Goal: Task Accomplishment & Management: Manage account settings

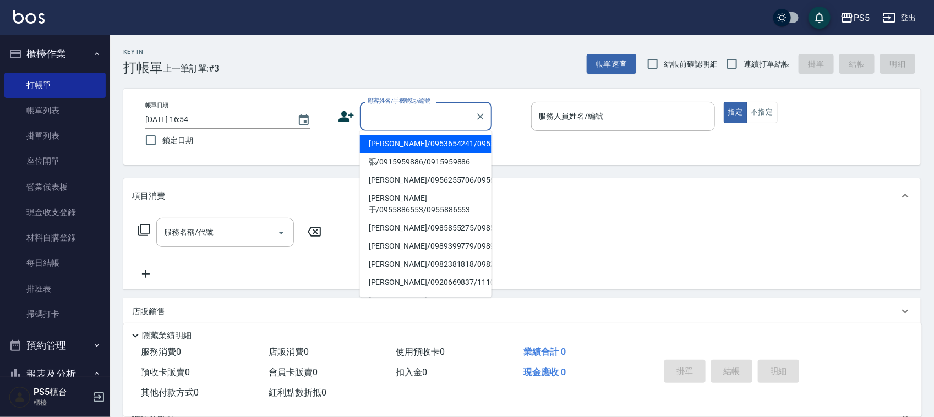
click at [392, 117] on input "顧客姓名/手機號碼/編號" at bounding box center [418, 116] width 106 height 19
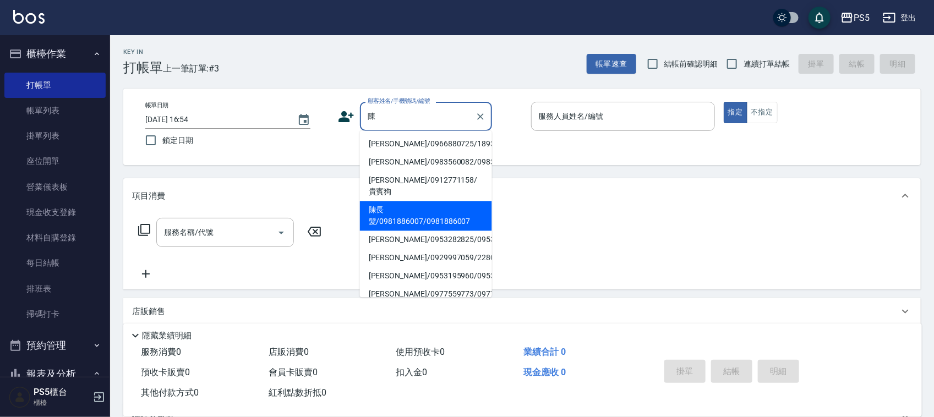
click at [380, 223] on li "陳長髮/0981886007/0981886007" at bounding box center [426, 216] width 132 height 30
type input "陳長髮/0981886007/0981886007"
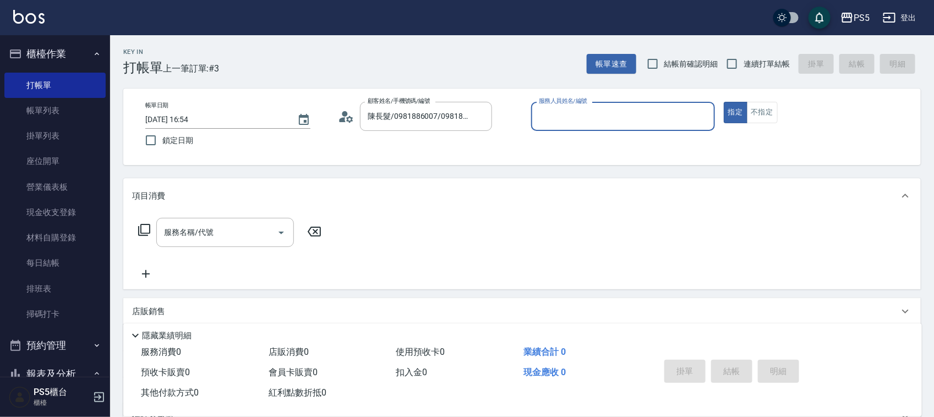
type input "[PERSON_NAME]-5"
click at [196, 229] on div "服務名稱/代號 服務名稱/代號" at bounding box center [225, 232] width 138 height 29
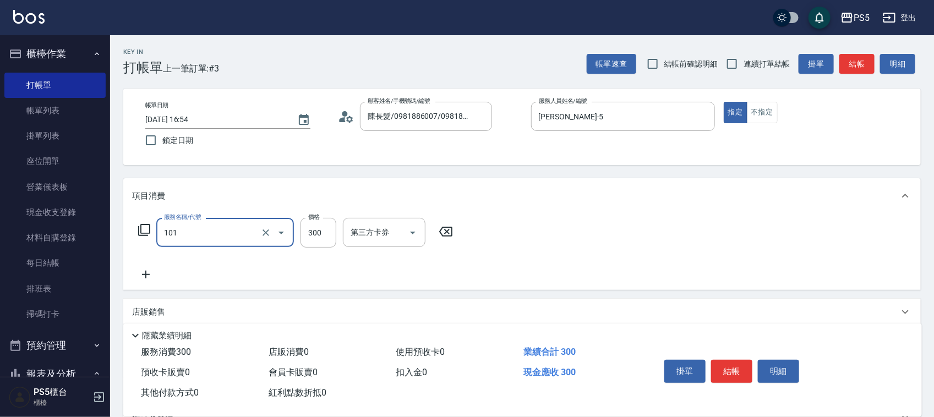
type input "洗髮(101)"
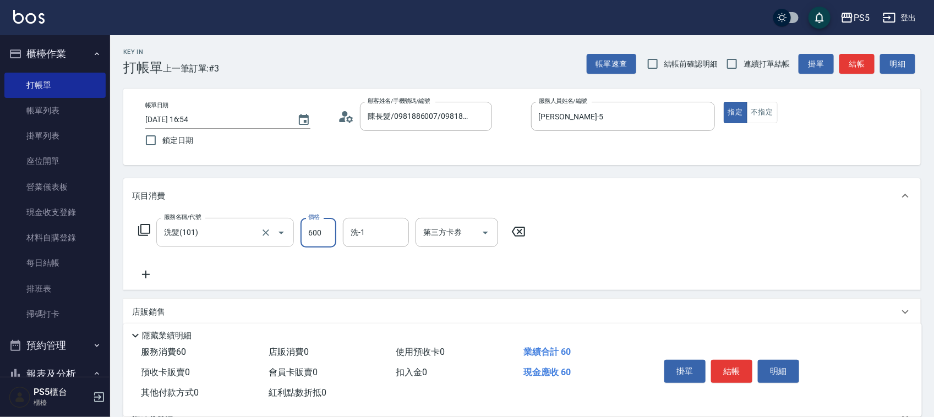
type input "600"
click at [741, 369] on button "結帳" at bounding box center [731, 371] width 41 height 23
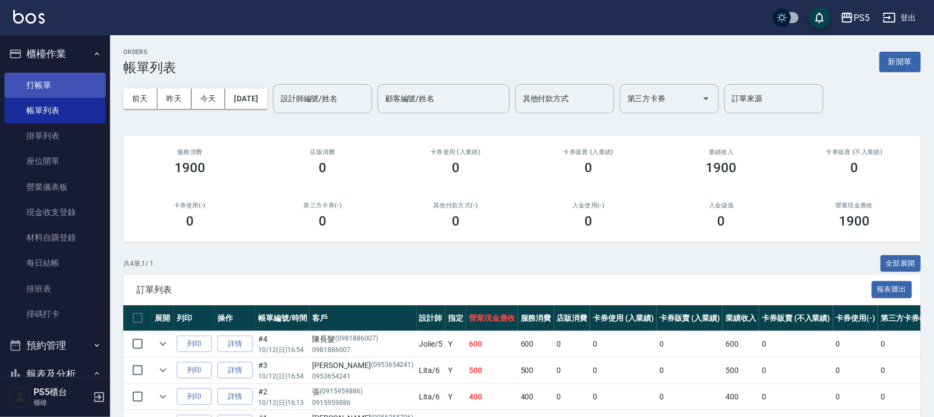
click at [41, 81] on link "打帳單" at bounding box center [54, 85] width 101 height 25
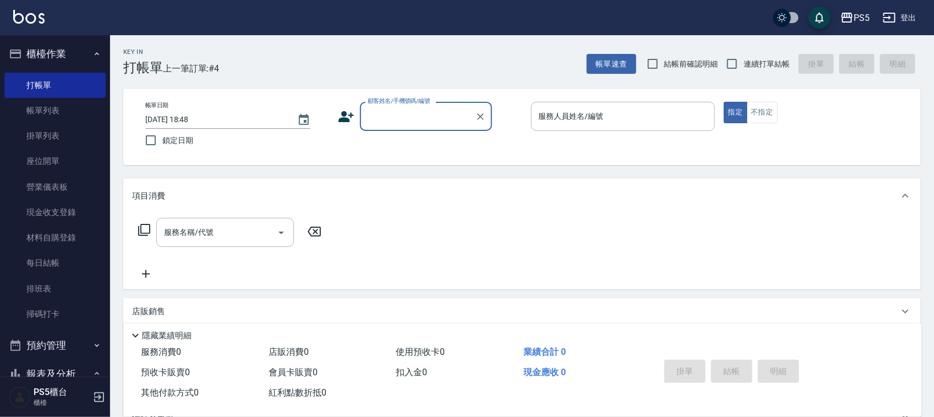
click at [433, 117] on input "顧客姓名/手機號碼/編號" at bounding box center [418, 116] width 106 height 19
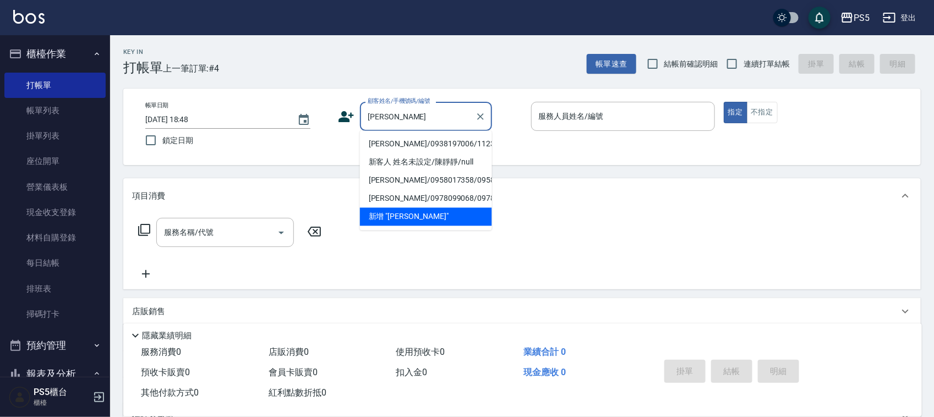
click at [406, 154] on li "新客人 姓名未設定/陳靜靜/null" at bounding box center [426, 163] width 132 height 18
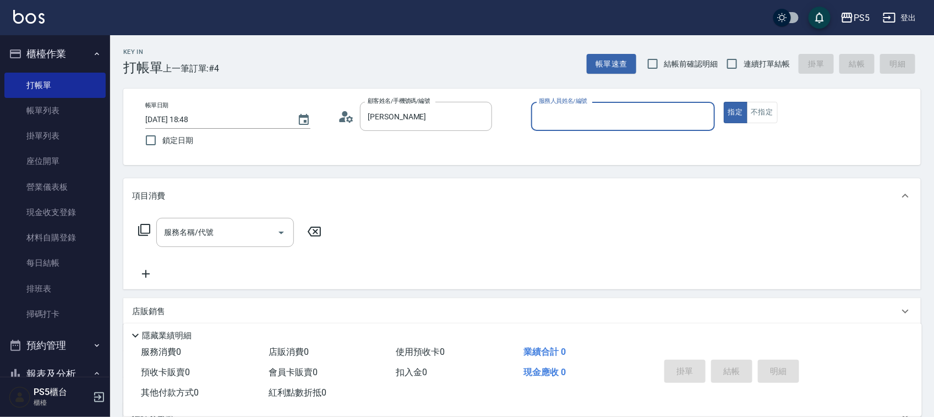
type input "新客人 姓名未設定/陳靜靜/null"
click at [480, 116] on icon "Clear" at bounding box center [480, 116] width 7 height 7
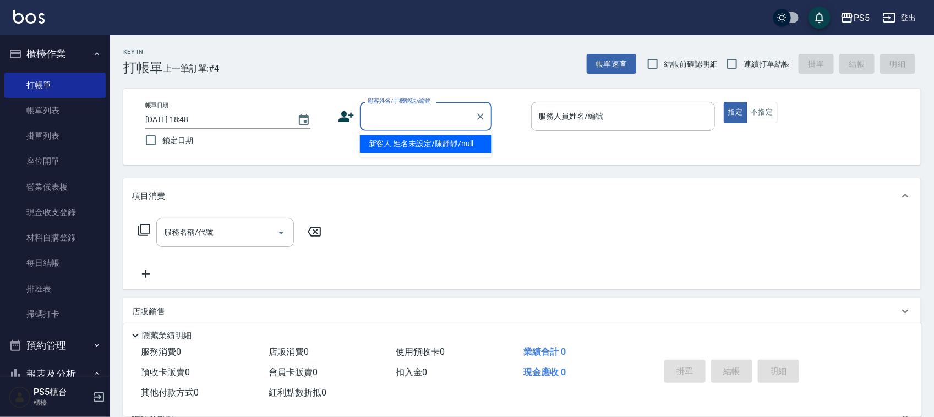
click at [415, 118] on input "顧客姓名/手機號碼/編號" at bounding box center [418, 116] width 106 height 19
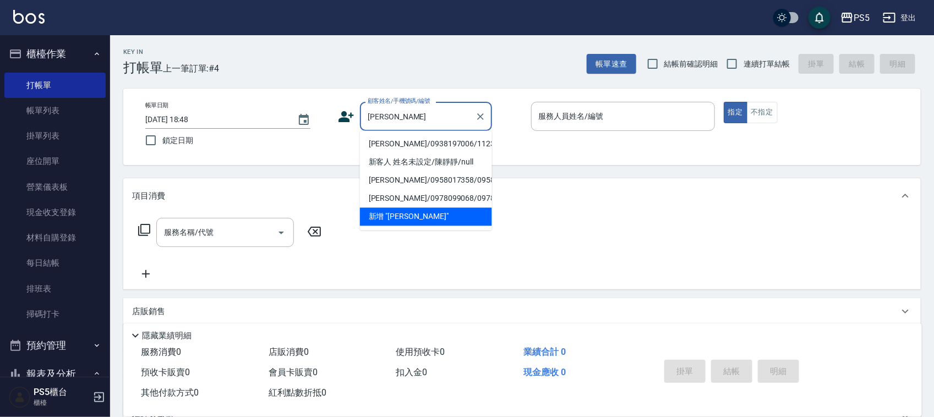
click at [413, 149] on li "陳靜芬/0938197006/11231" at bounding box center [426, 144] width 132 height 18
type input "陳靜芬/0938197006/11231"
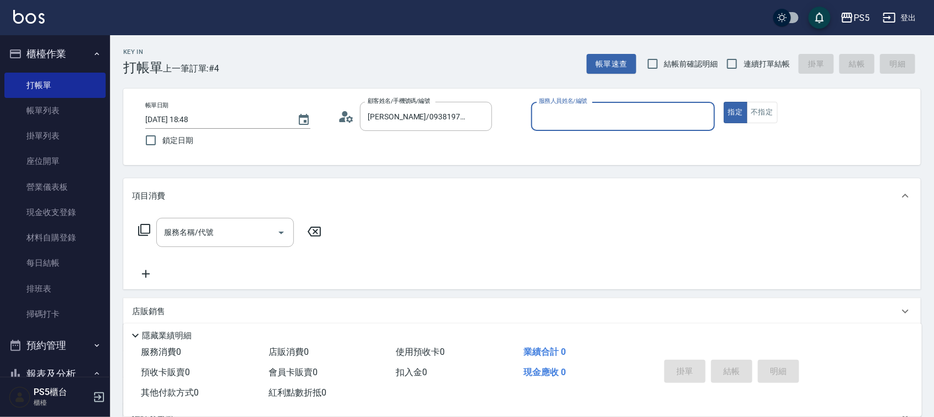
type input "Jolie-5"
click at [239, 231] on input "服務名稱/代號" at bounding box center [216, 232] width 111 height 19
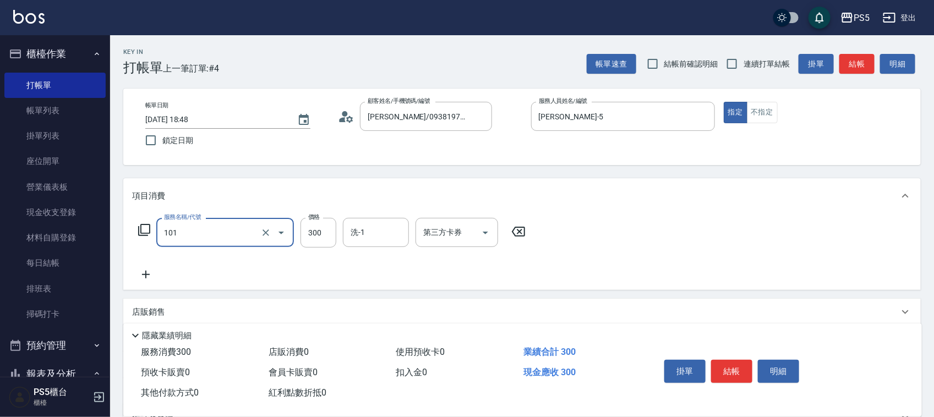
type input "洗髮(101)"
type input "400"
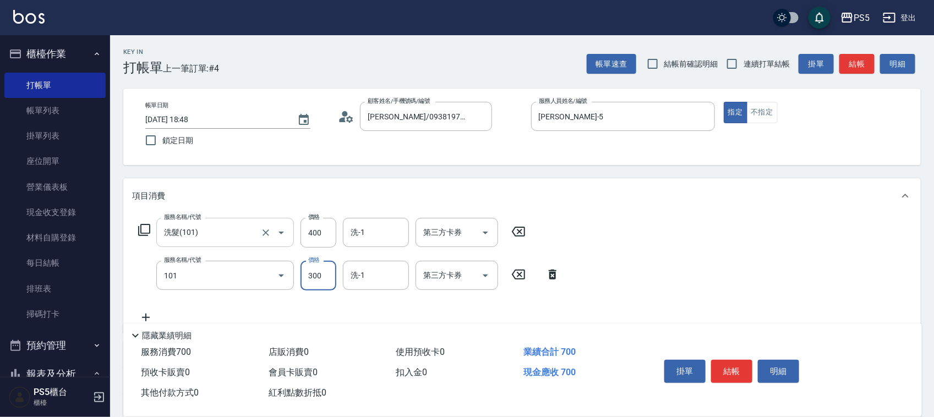
type input "洗髮(101)"
click at [738, 367] on button "結帳" at bounding box center [731, 371] width 41 height 23
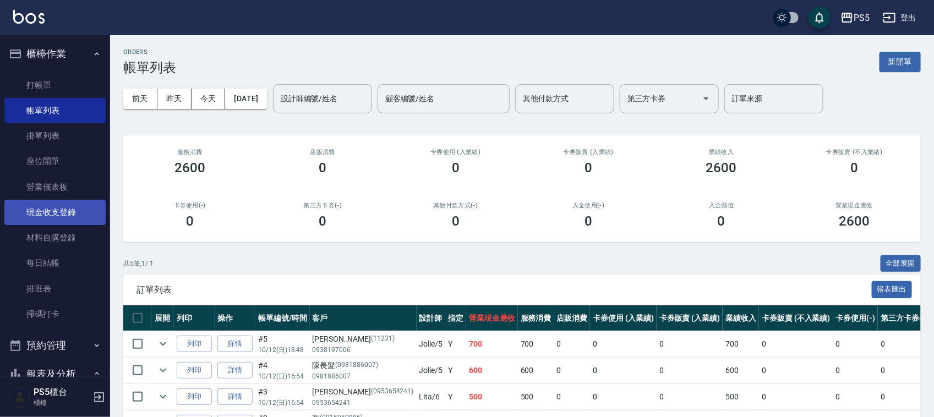
click at [52, 205] on link "現金收支登錄" at bounding box center [54, 212] width 101 height 25
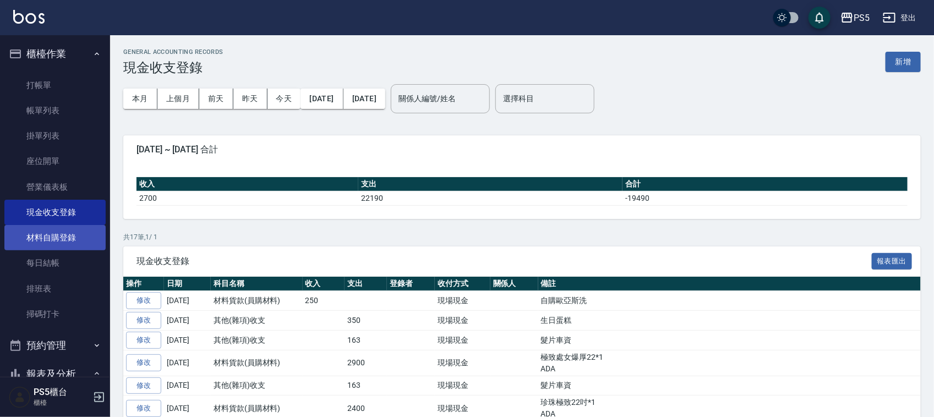
click at [68, 236] on link "材料自購登錄" at bounding box center [54, 237] width 101 height 25
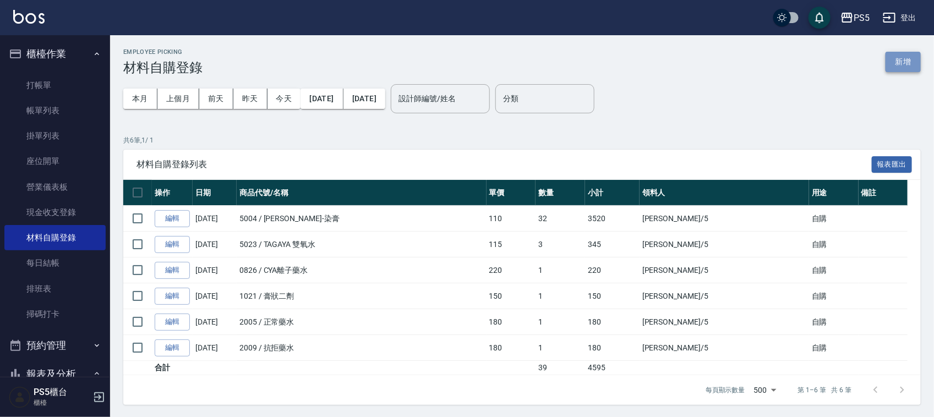
click at [906, 61] on button "新增" at bounding box center [903, 62] width 35 height 20
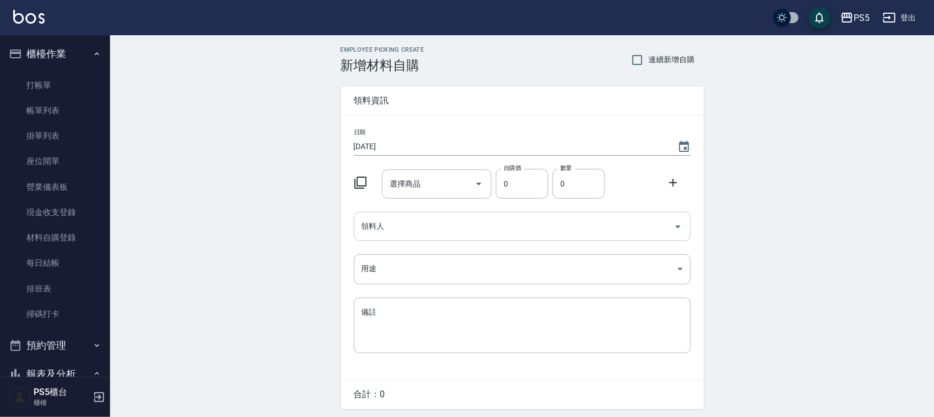
click at [386, 227] on input "領料人" at bounding box center [514, 226] width 310 height 19
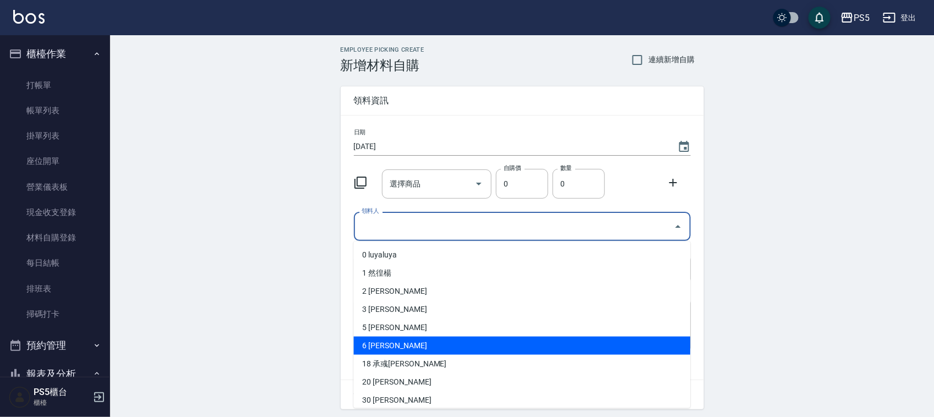
click at [405, 342] on li "6 黃雅芳" at bounding box center [522, 346] width 337 height 18
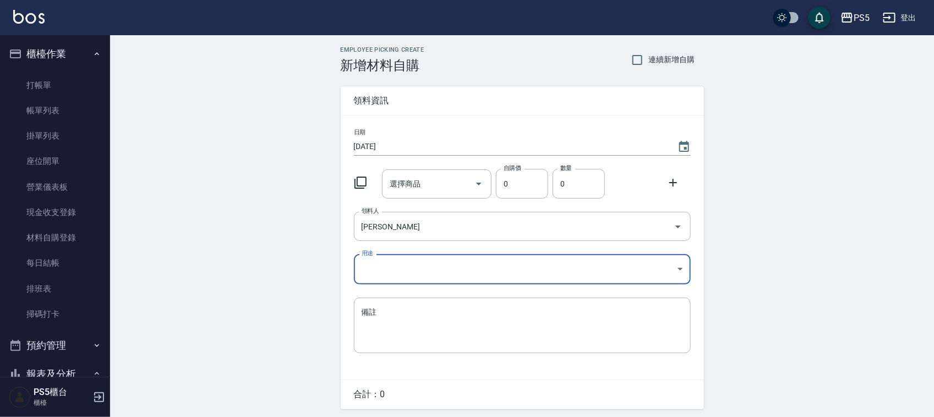
type input "黃雅芳"
click at [392, 257] on body "PS5 登出 櫃檯作業 打帳單 帳單列表 掛單列表 座位開單 營業儀表板 現金收支登錄 材料自購登錄 每日結帳 排班表 掃碼打卡 預約管理 預約管理 單日預約…" at bounding box center [470, 227] width 940 height 454
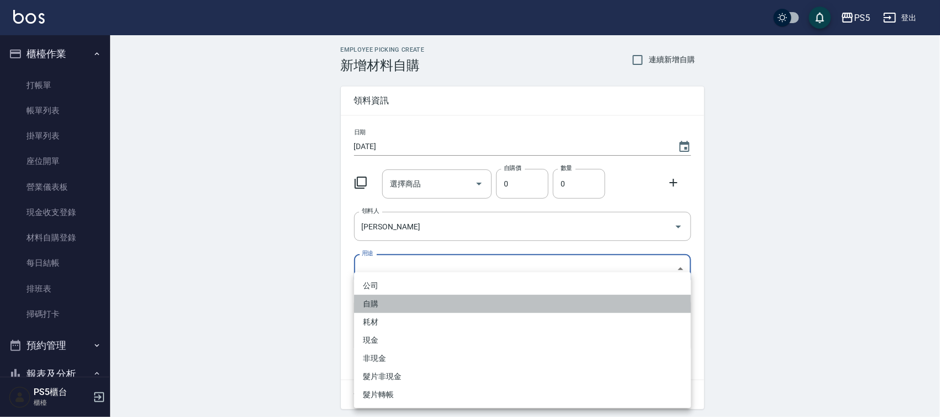
click at [376, 303] on li "自購" at bounding box center [522, 304] width 337 height 18
type input "自購"
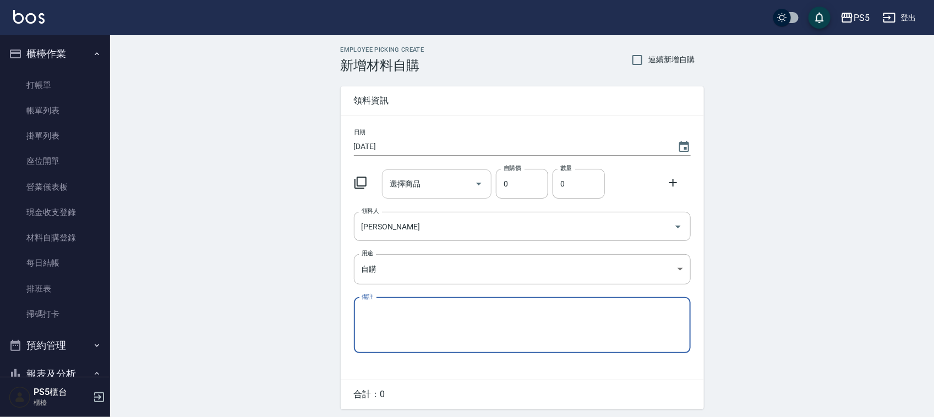
click at [430, 187] on input "選擇商品" at bounding box center [428, 184] width 83 height 19
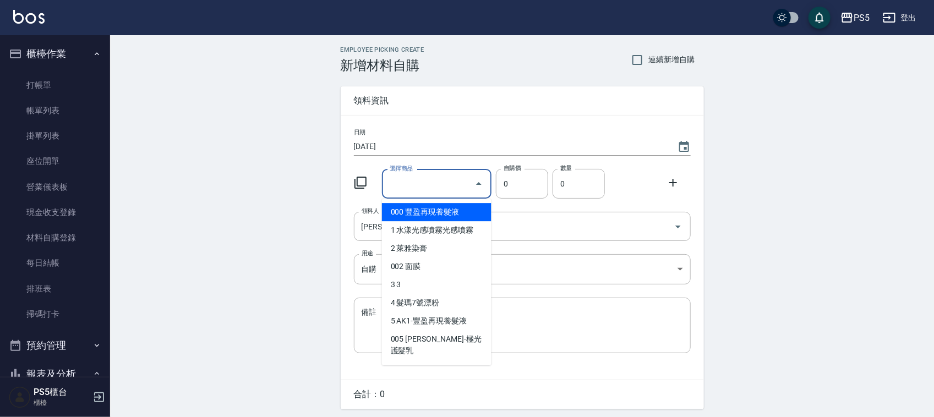
type input "ㄏ"
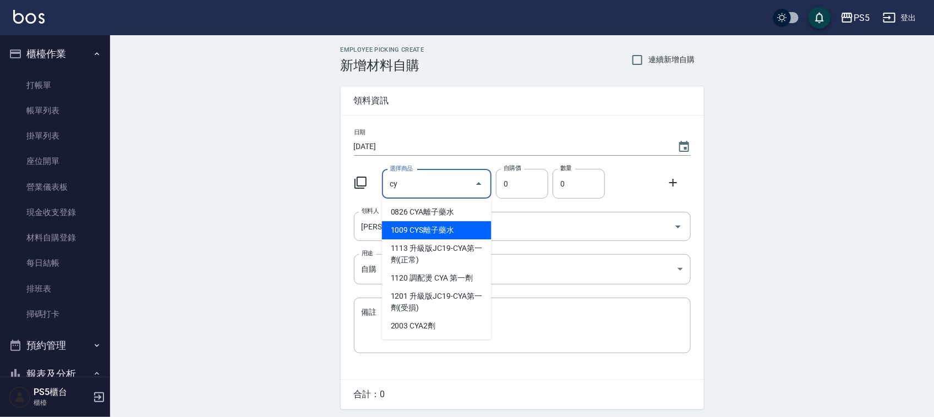
click at [400, 232] on li "1009 CYS離子藥水" at bounding box center [437, 230] width 110 height 18
type input "CYS離子藥水"
type input "260"
type input "1"
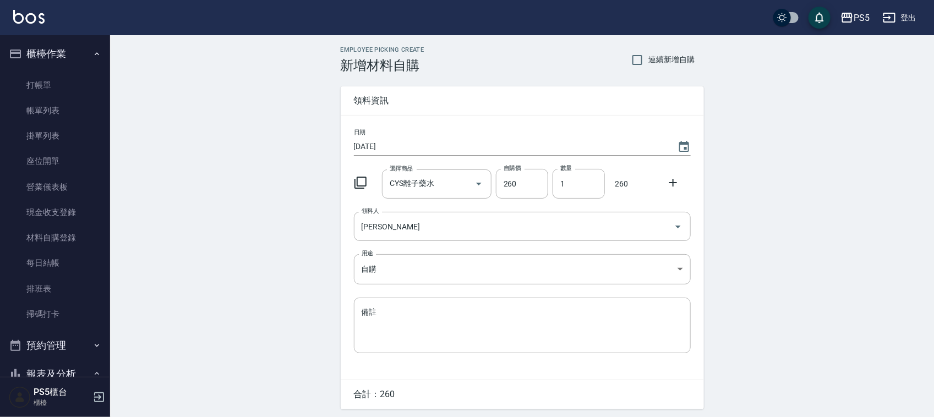
click at [670, 183] on icon at bounding box center [673, 183] width 8 height 8
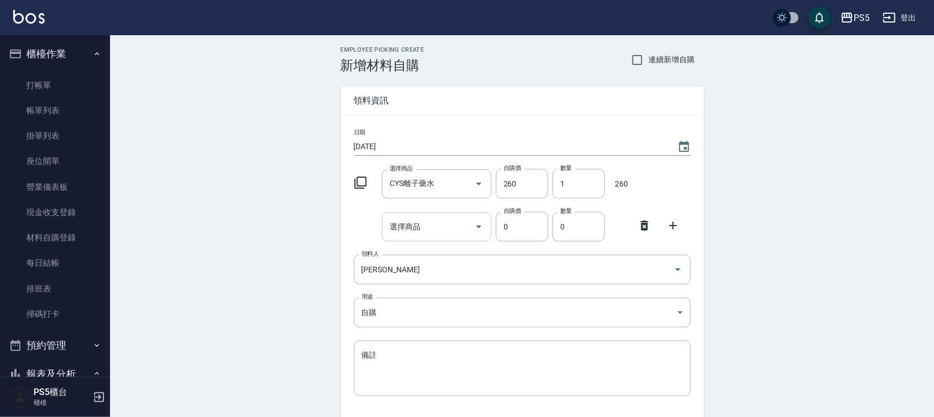
click at [427, 224] on input "選擇商品" at bounding box center [428, 226] width 83 height 19
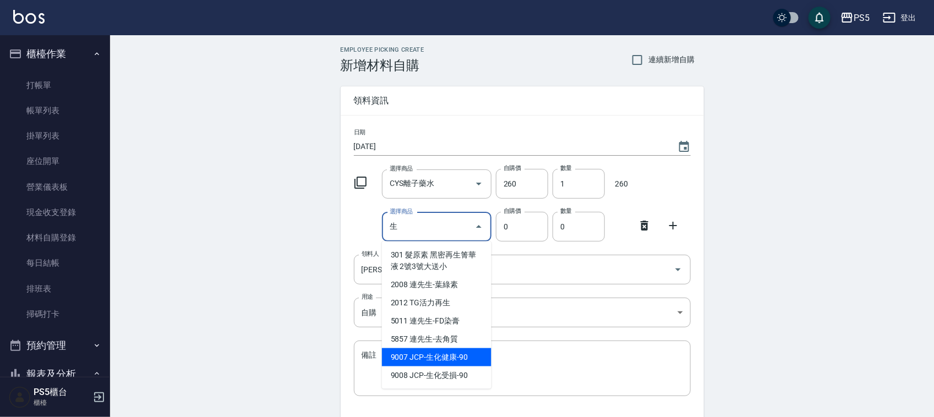
click at [427, 357] on li "9007 JCP-生化健康-90" at bounding box center [437, 357] width 110 height 18
type input "JCP-生化健康-90"
type input "90"
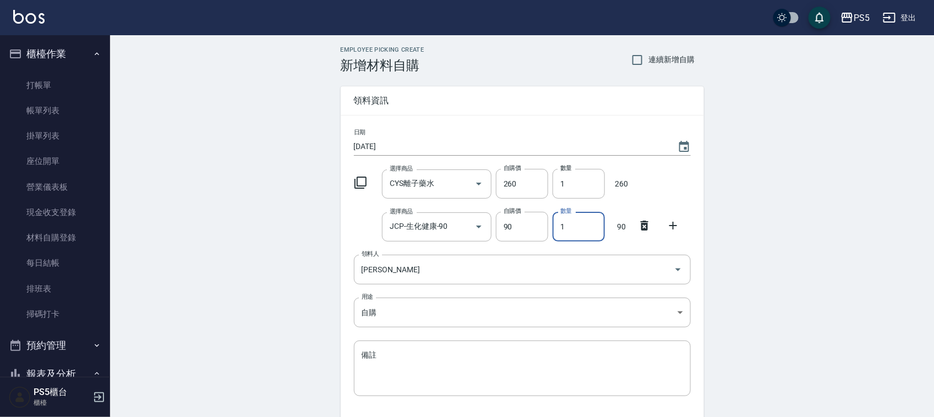
click at [563, 229] on input "1" at bounding box center [579, 227] width 52 height 30
type input "02"
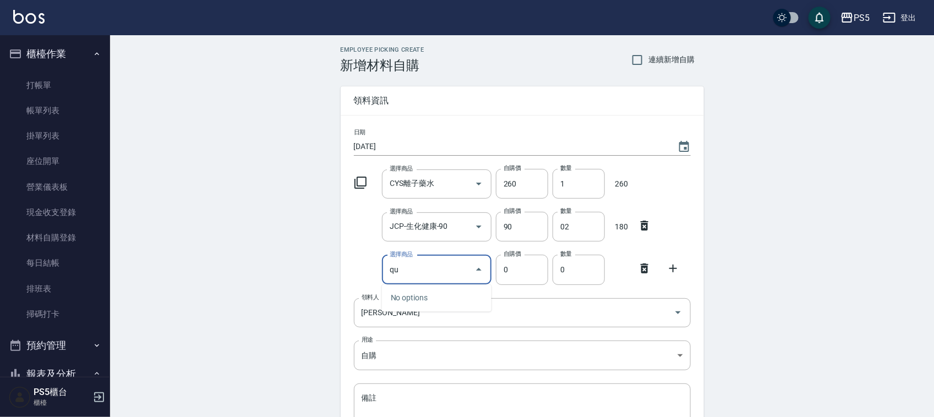
type input "q"
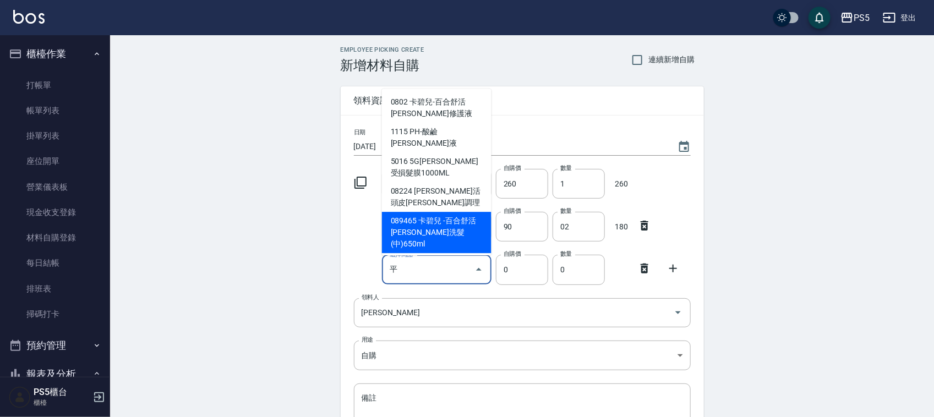
click at [438, 243] on li "089465 卡碧兒 -百合舒活平衡洗髮(中)650ml" at bounding box center [437, 232] width 110 height 41
type input "卡碧兒 -百合舒活平衡洗髮(中)650ml"
type input "980"
type input "1"
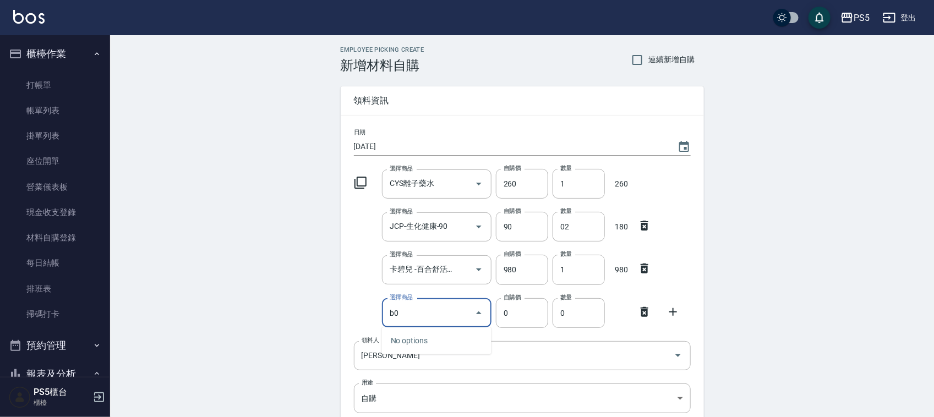
type input "b"
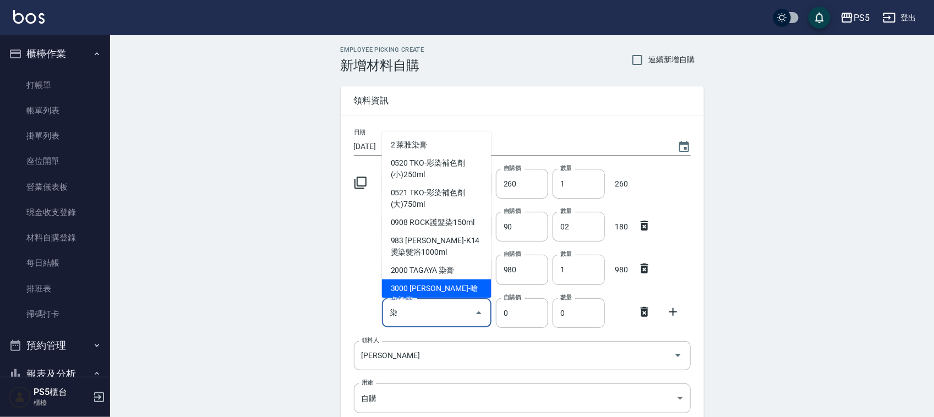
click at [425, 287] on li "3000 里歐-嗆色染膏" at bounding box center [437, 295] width 110 height 30
type input "里歐-嗆色染膏"
type input "160"
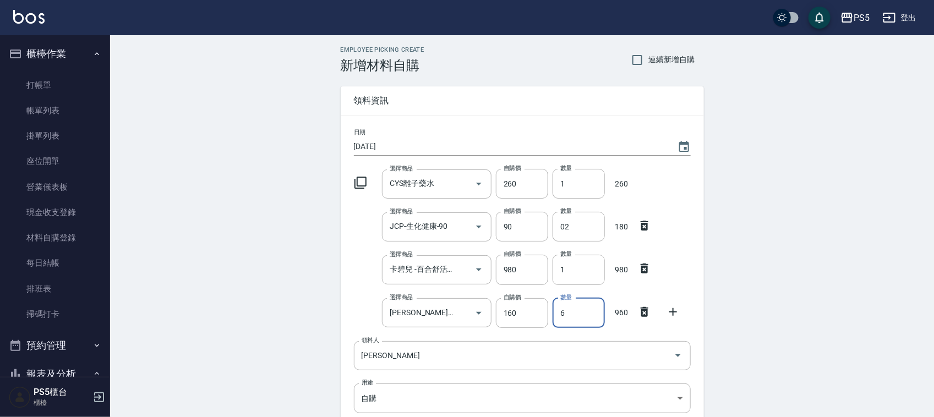
type input "6"
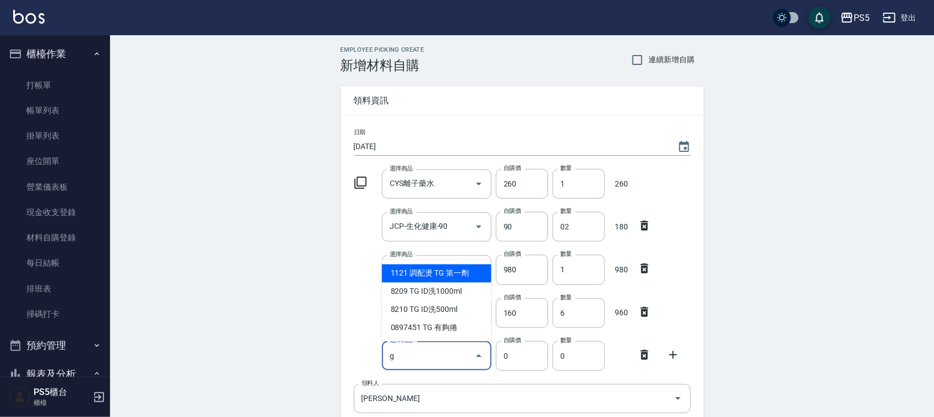
type input "g"
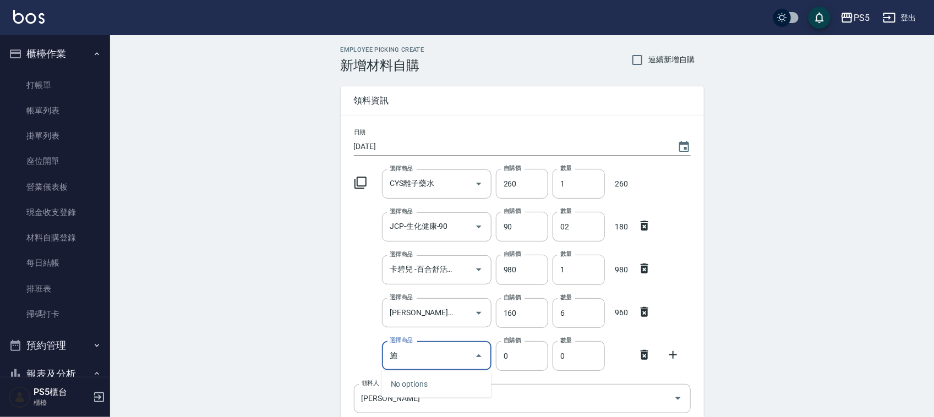
type input "濕"
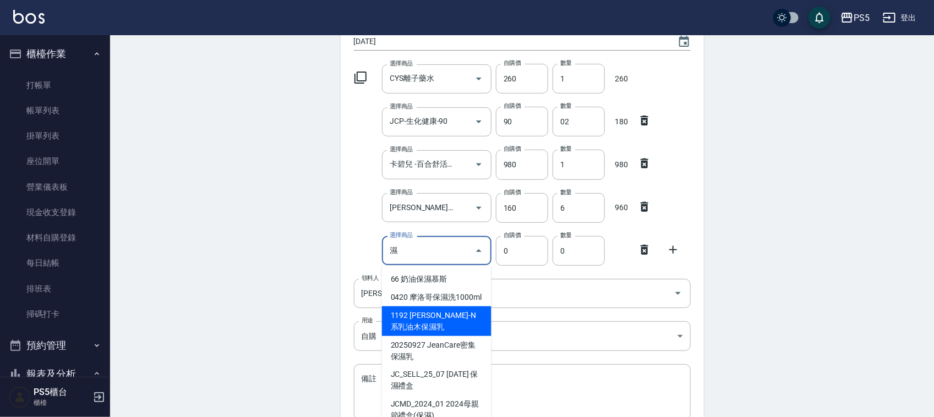
scroll to position [138, 0]
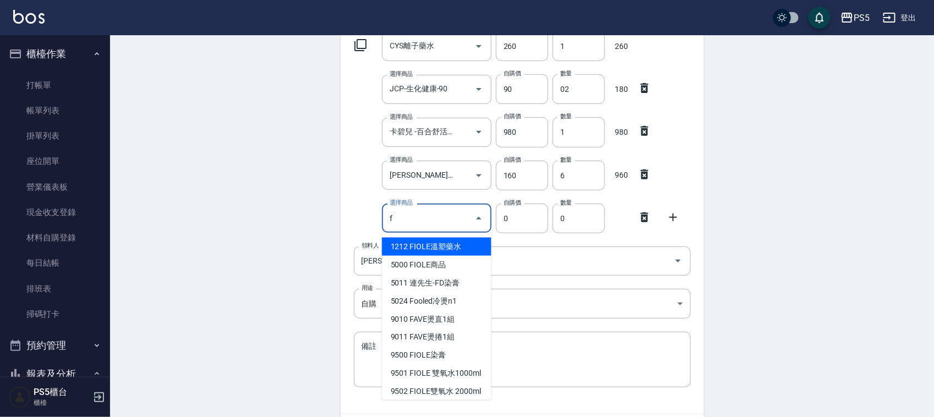
type input "FIOLE商品"
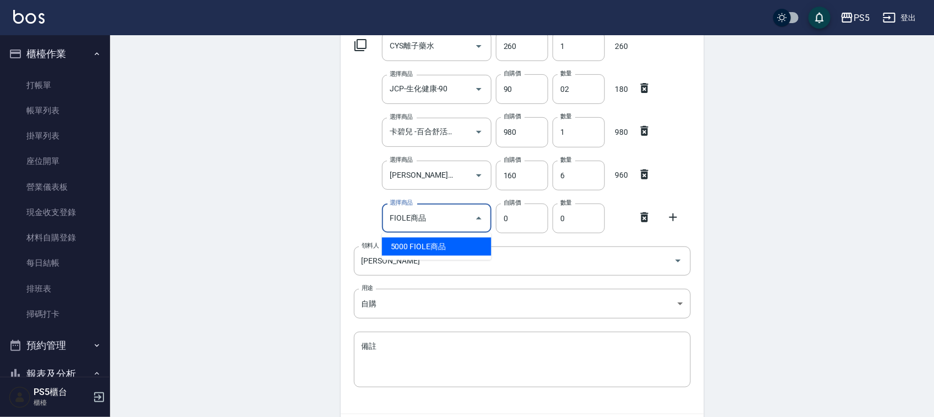
click at [436, 239] on li "5000 FIOLE商品" at bounding box center [437, 247] width 110 height 18
type input "820"
type input "1"
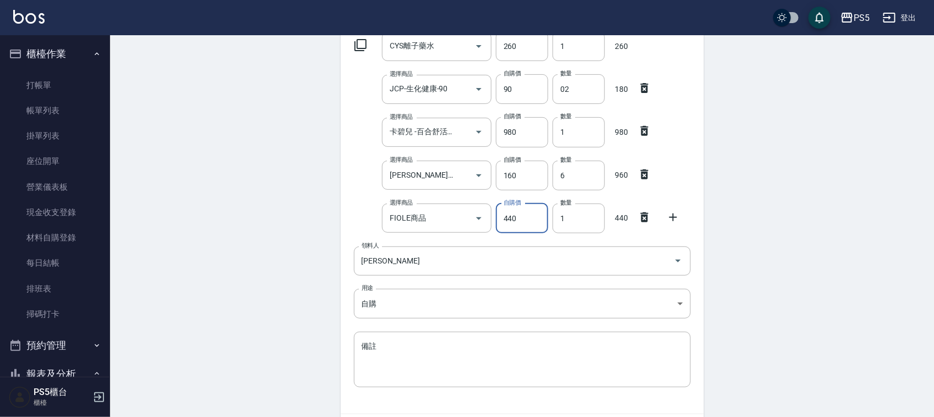
type input "440"
type input "2"
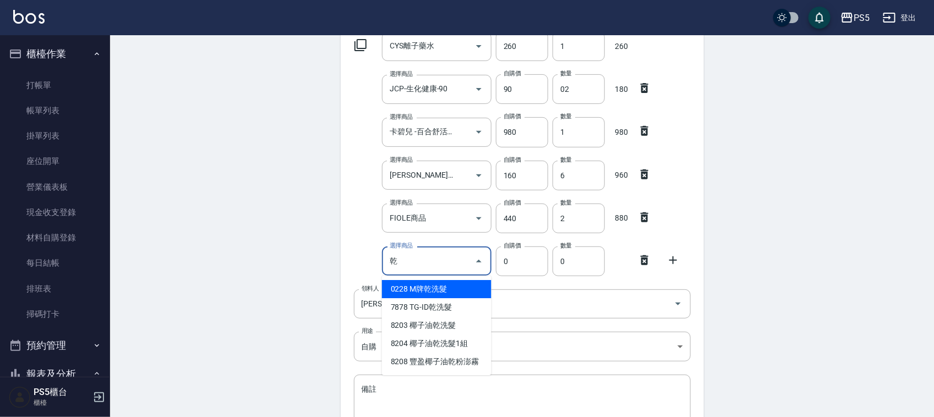
click at [443, 289] on li "0228 M牌乾洗髮" at bounding box center [437, 289] width 110 height 18
type input "M牌乾洗髮"
type input "450"
type input "1"
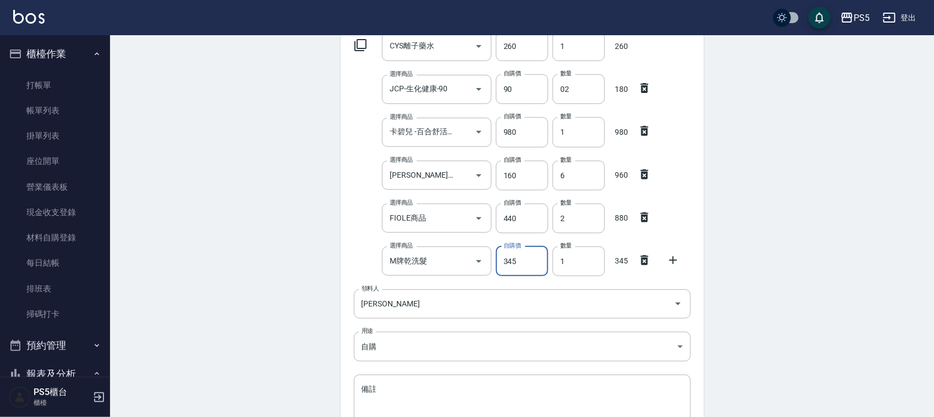
type input "345"
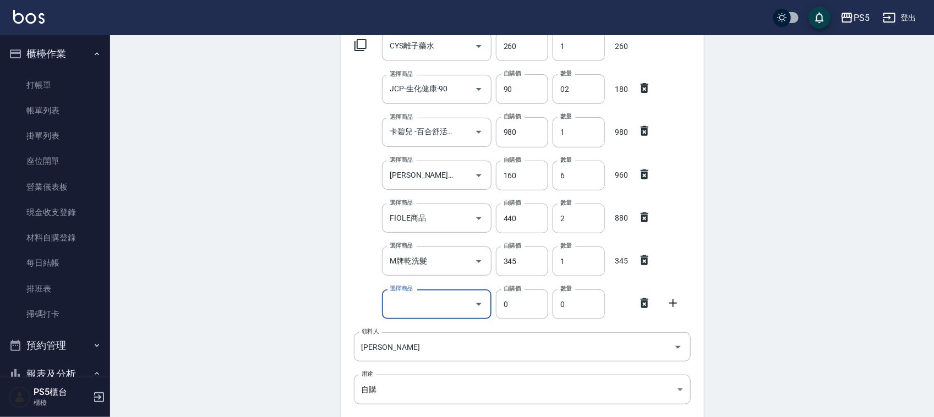
click at [647, 260] on icon at bounding box center [645, 260] width 8 height 10
type input "0"
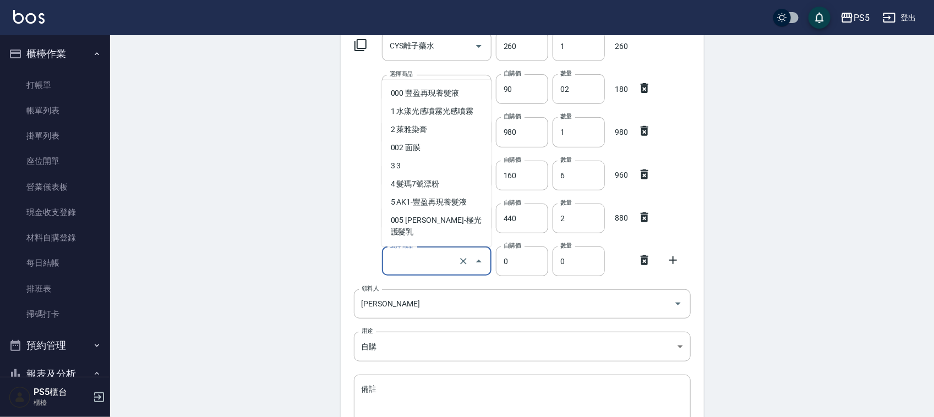
click at [433, 256] on input "選擇商品" at bounding box center [421, 261] width 69 height 19
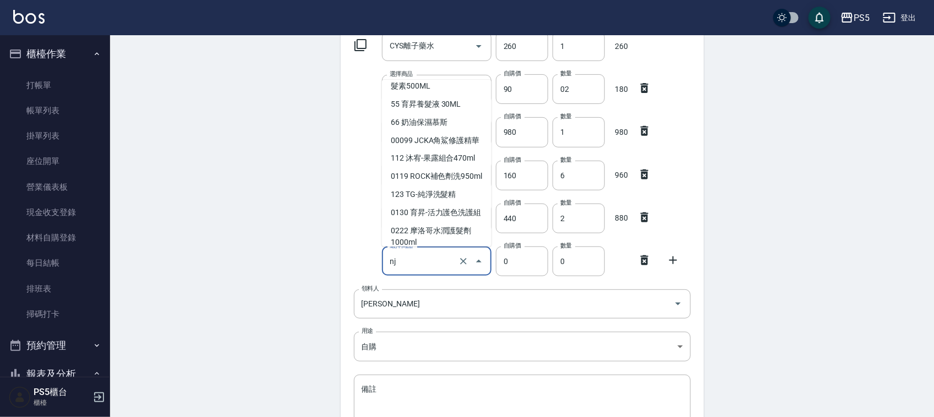
scroll to position [0, 0]
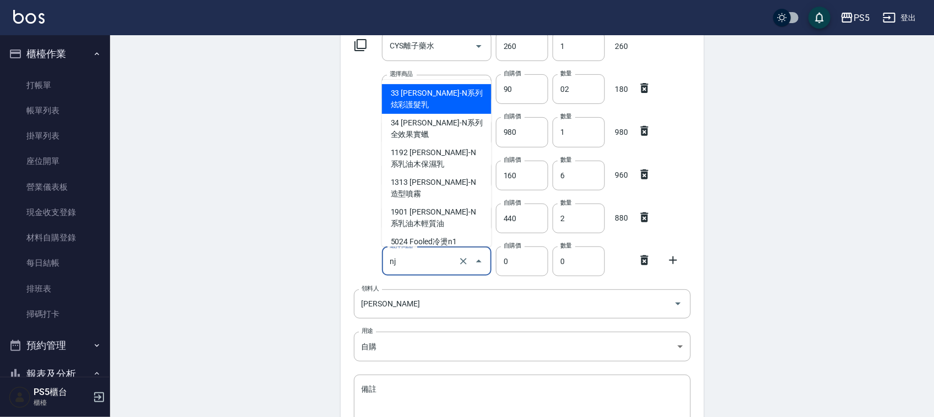
type input "n"
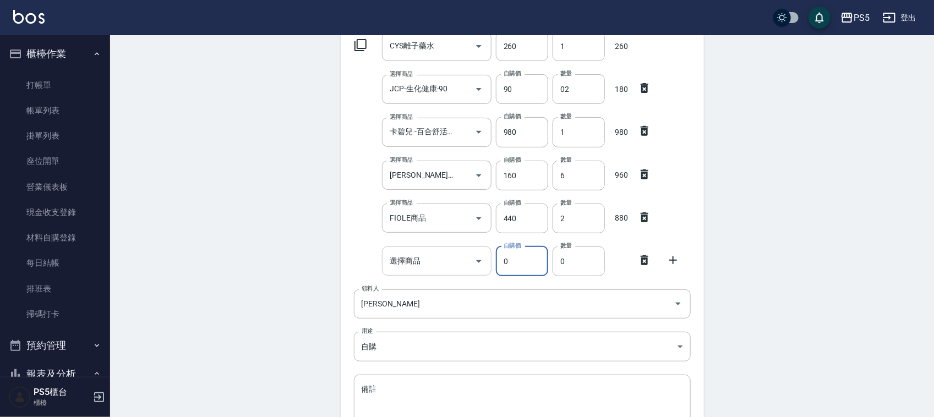
type input "0"
click at [433, 256] on input "選擇商品" at bounding box center [428, 261] width 83 height 19
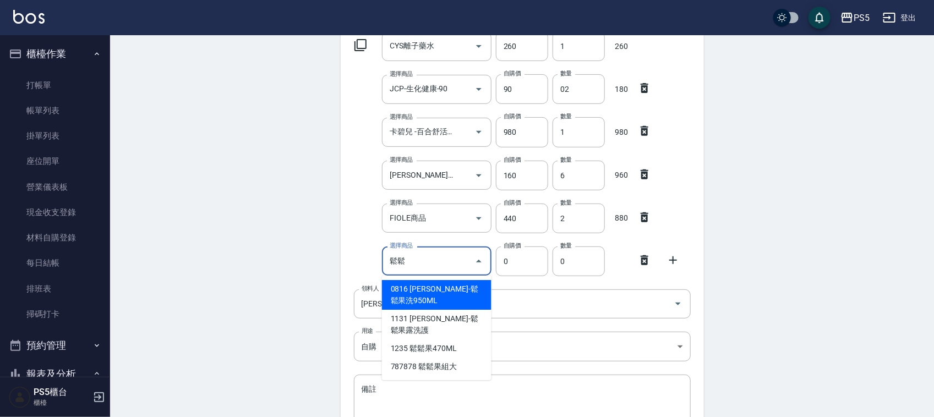
click at [446, 290] on li "0816 沐宥-鬆鬆果洗950ML" at bounding box center [437, 295] width 110 height 30
type input "沐宥-鬆鬆果洗950ML"
type input "0"
type input "1"
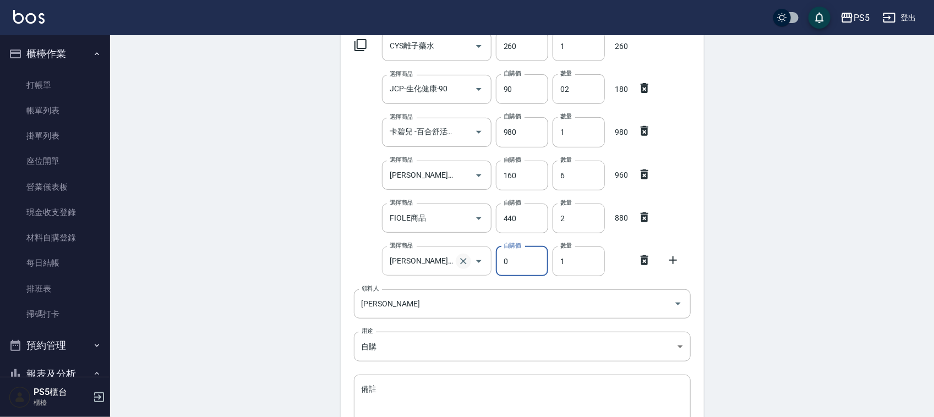
click at [460, 259] on icon "Clear" at bounding box center [463, 261] width 11 height 11
type input "0"
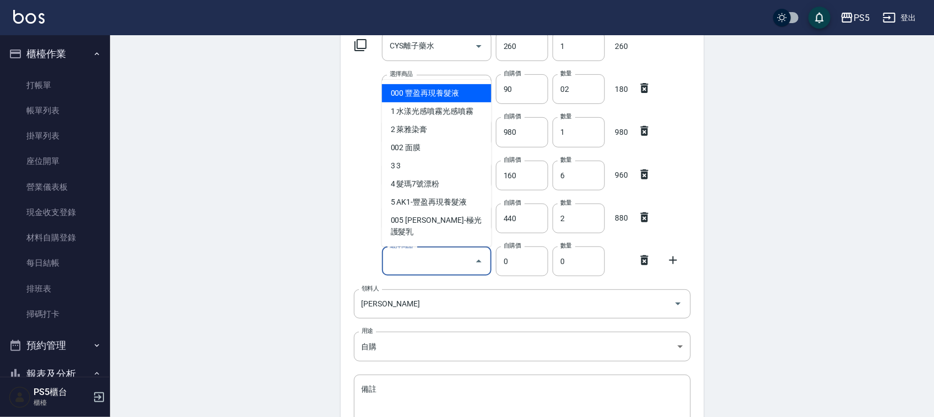
click at [460, 259] on input "選擇商品" at bounding box center [428, 261] width 83 height 19
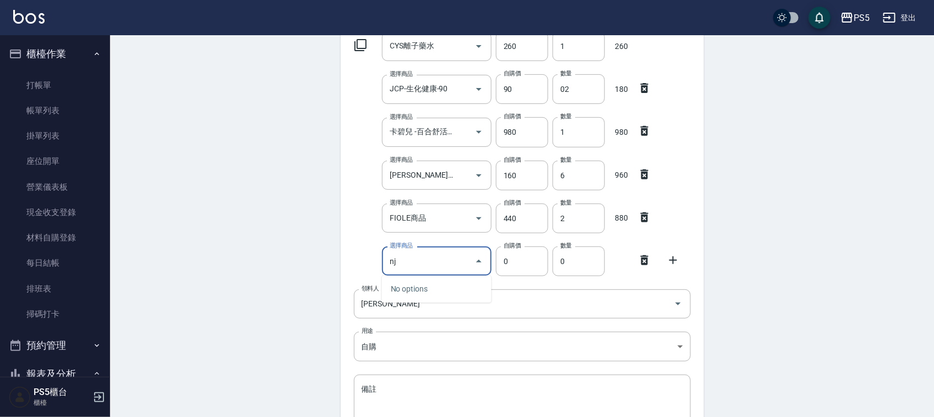
type input "n"
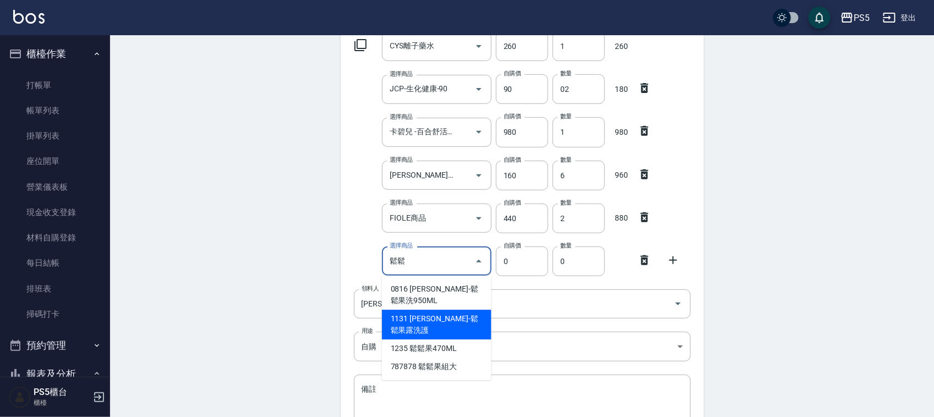
click at [422, 311] on li "1131 沐宥-鬆鬆果露洗護" at bounding box center [437, 325] width 110 height 30
type input "沐宥-鬆鬆果露洗護"
type input "550"
type input "1"
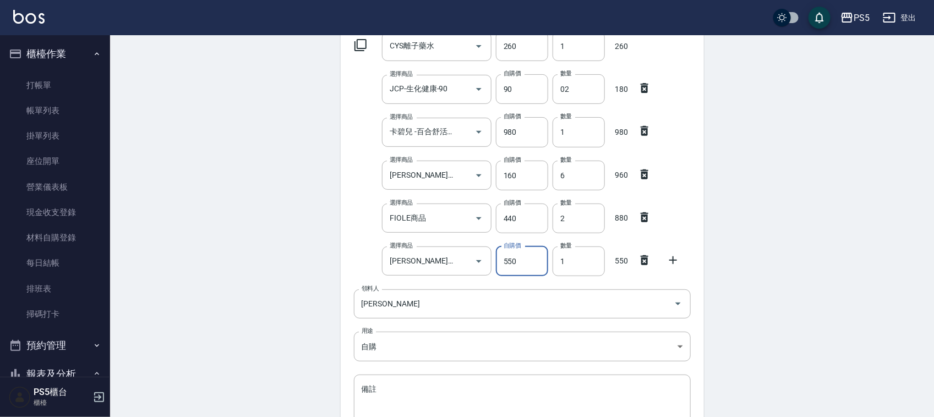
click at [464, 257] on icon "Clear" at bounding box center [463, 261] width 11 height 11
type input "0"
click at [431, 258] on input "選擇商品" at bounding box center [428, 261] width 83 height 19
type input "n"
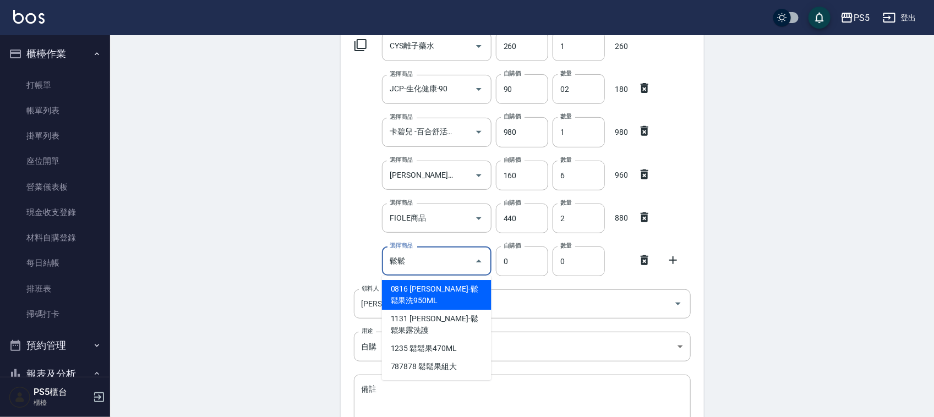
click at [405, 292] on li "0816 沐宥-鬆鬆果洗950ML" at bounding box center [437, 295] width 110 height 30
type input "沐宥-鬆鬆果洗950ML"
type input "629"
type input "1"
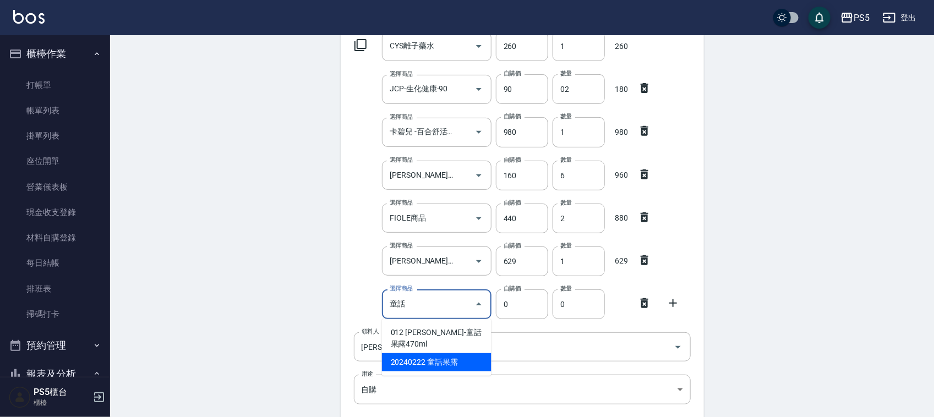
click at [397, 353] on li "20240222 童話果露" at bounding box center [437, 362] width 110 height 18
type input "童話果露"
type input "629"
type input "1"
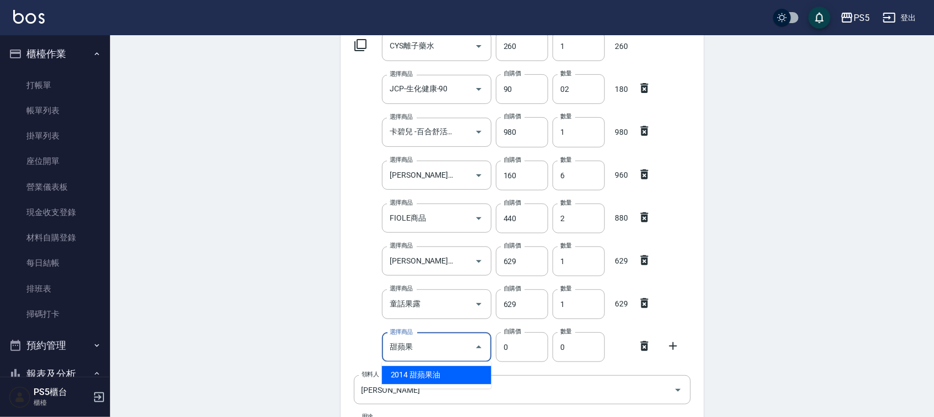
type input "甜蘋果蘋果"
click at [433, 346] on input "甜蘋果蘋果" at bounding box center [428, 347] width 83 height 19
type input "甜蘋果油"
type input "294"
type input "1"
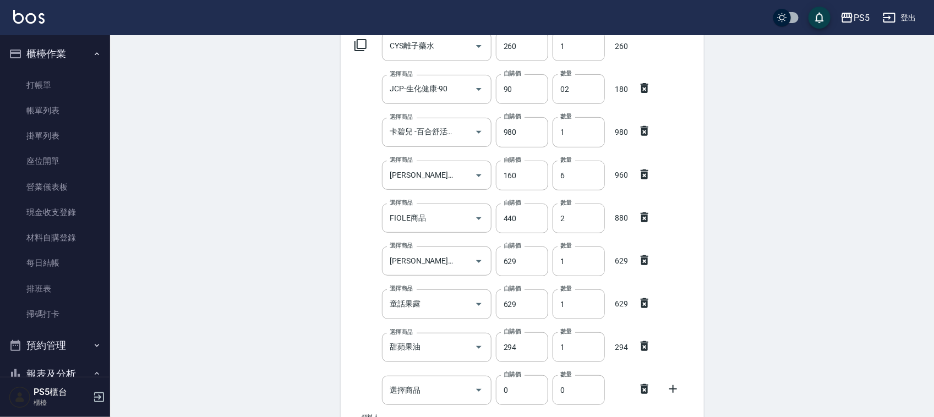
click at [647, 389] on icon at bounding box center [645, 389] width 8 height 10
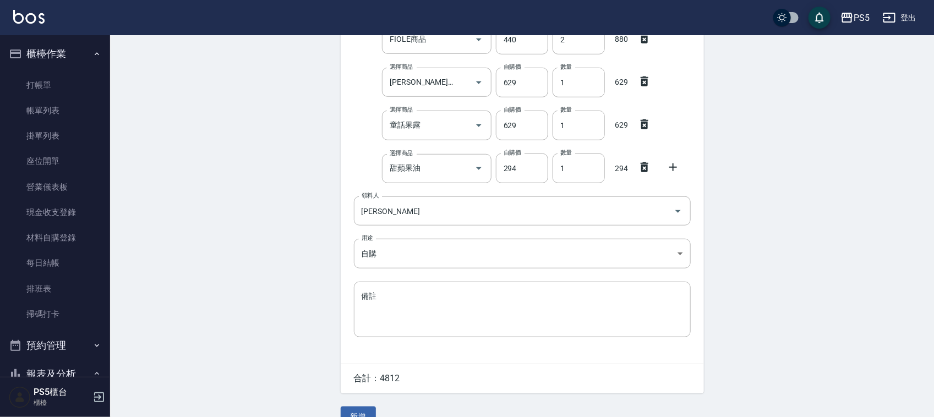
scroll to position [339, 0]
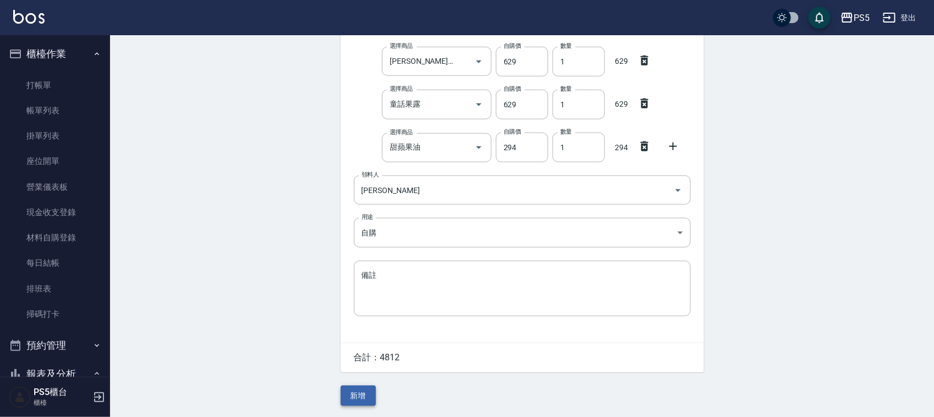
click at [342, 395] on button "新增" at bounding box center [358, 396] width 35 height 20
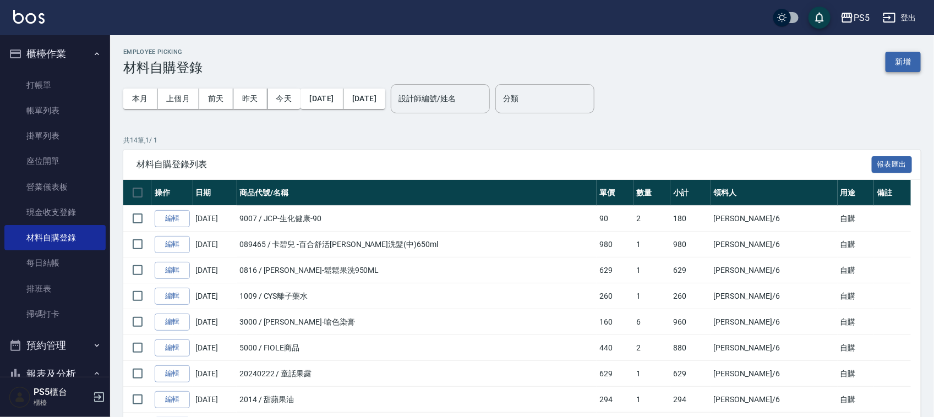
click at [892, 59] on button "新增" at bounding box center [903, 62] width 35 height 20
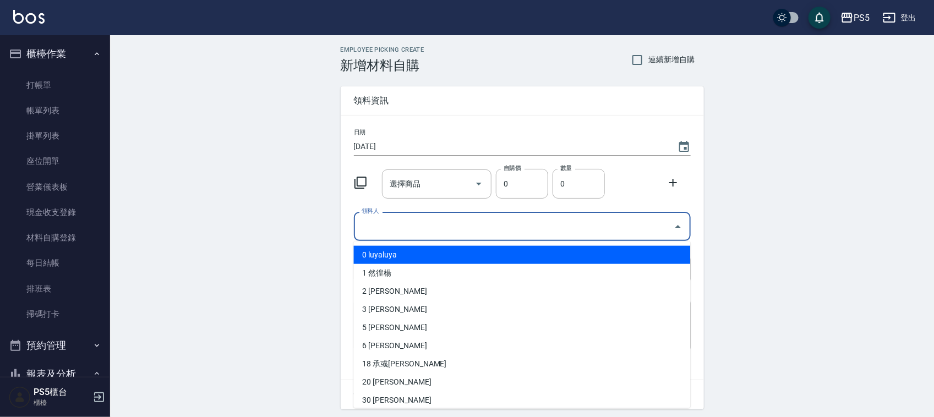
click at [394, 231] on input "領料人" at bounding box center [514, 226] width 310 height 19
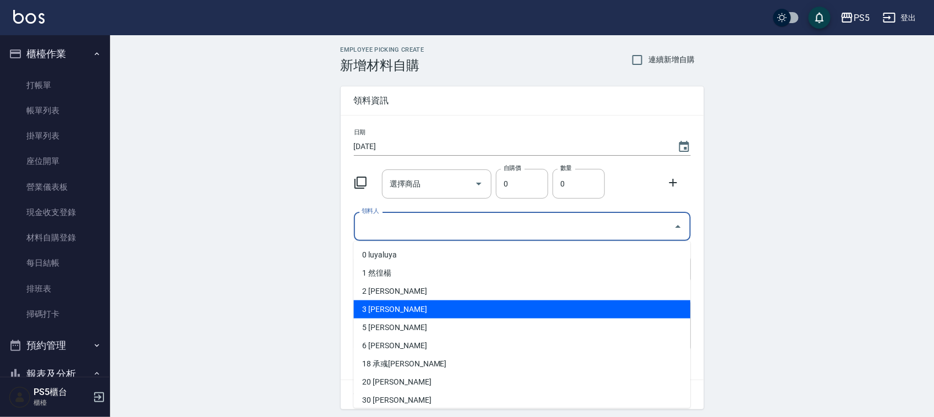
click at [385, 307] on li "3 朱靜慧" at bounding box center [522, 310] width 337 height 18
type input "朱靜慧"
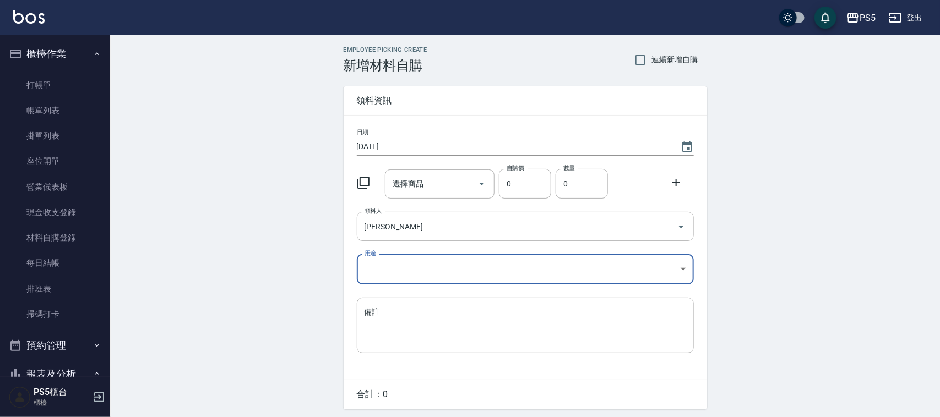
click at [411, 266] on body "PS5 登出 櫃檯作業 打帳單 帳單列表 掛單列表 座位開單 營業儀表板 現金收支登錄 材料自購登錄 每日結帳 排班表 掃碼打卡 預約管理 預約管理 單日預約…" at bounding box center [470, 227] width 940 height 454
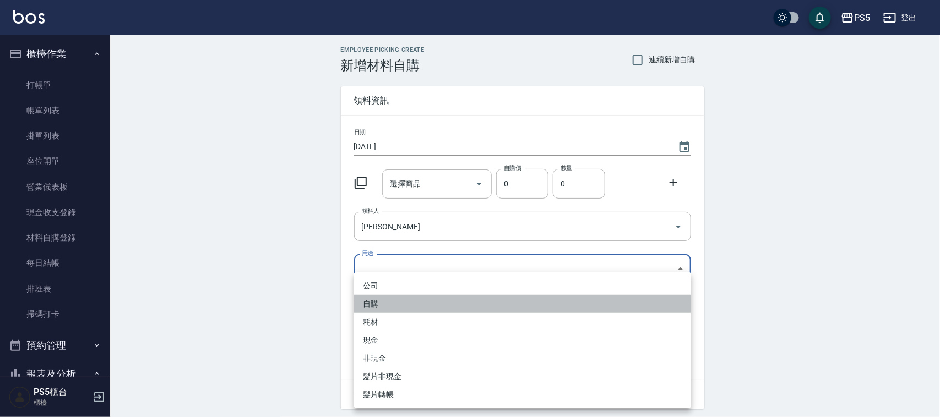
click at [378, 299] on li "自購" at bounding box center [522, 304] width 337 height 18
type input "自購"
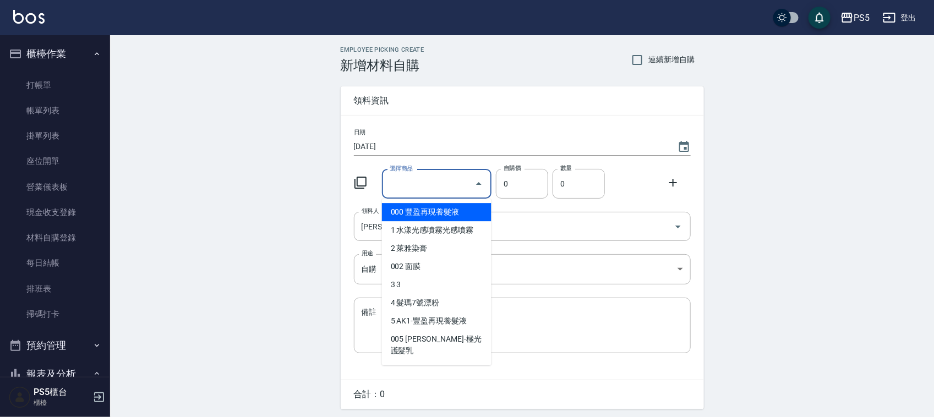
click at [435, 186] on input "選擇商品" at bounding box center [428, 184] width 83 height 19
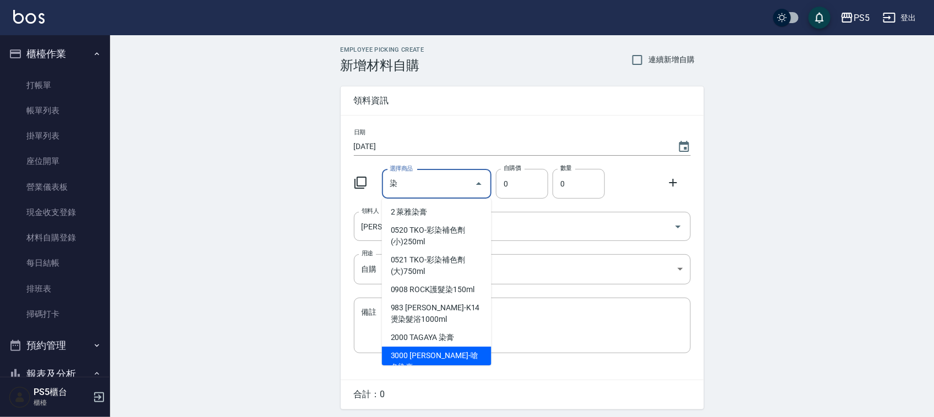
click at [402, 359] on li "3000 里歐-嗆色染膏" at bounding box center [437, 362] width 110 height 30
type input "里歐-嗆色染膏"
type input "160"
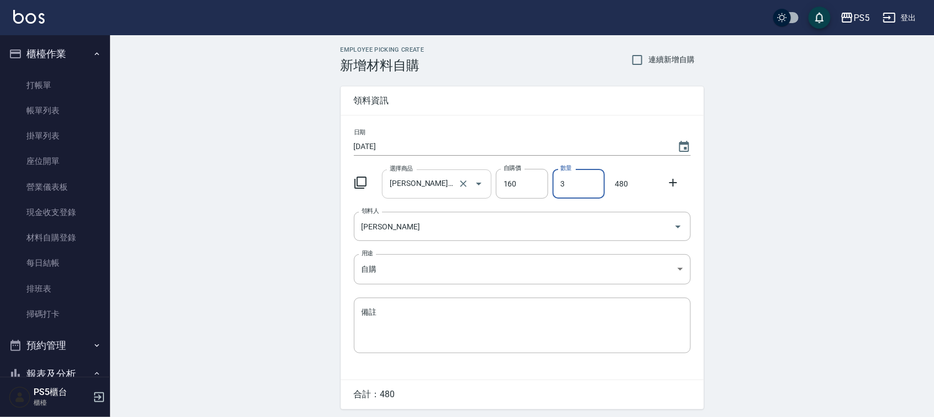
type input "3"
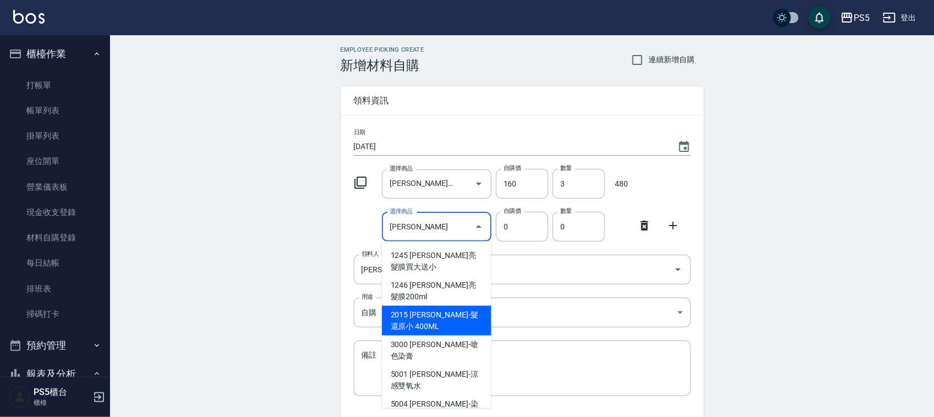
scroll to position [99, 0]
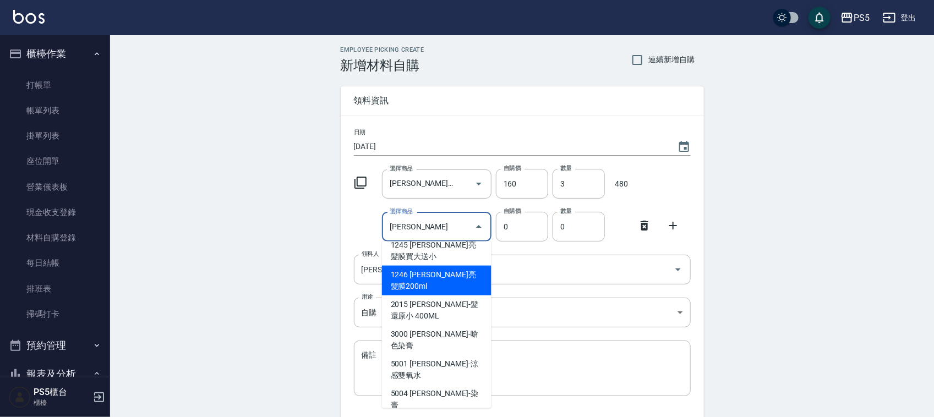
click at [433, 296] on li "1246 里歐-晶亮髮膜200ml" at bounding box center [437, 281] width 110 height 30
type input "里歐-晶亮髮膜200ml"
type input "260"
type input "1"
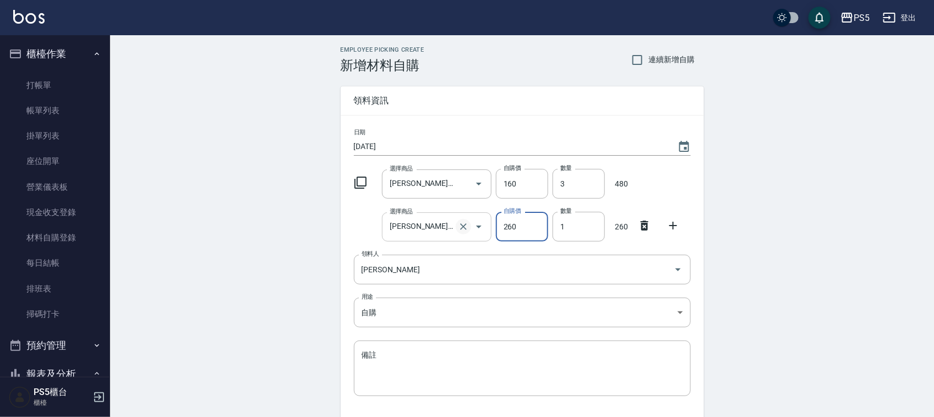
click at [467, 227] on icon "Clear" at bounding box center [463, 226] width 11 height 11
type input "0"
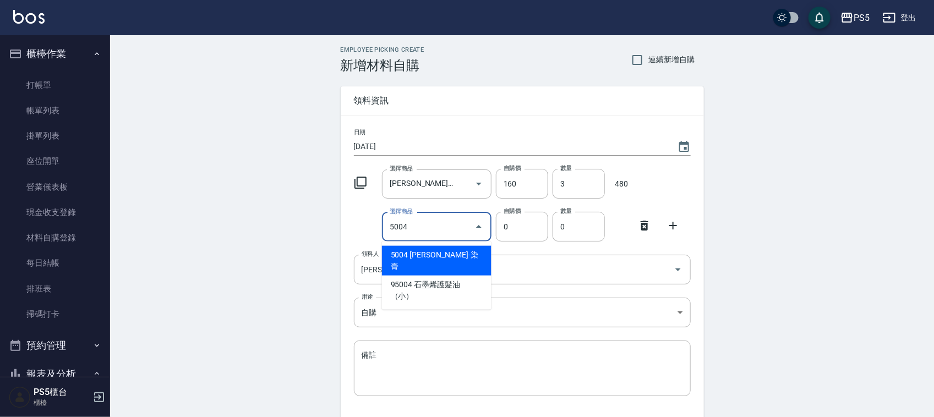
type input "里歐-染膏"
type input "110"
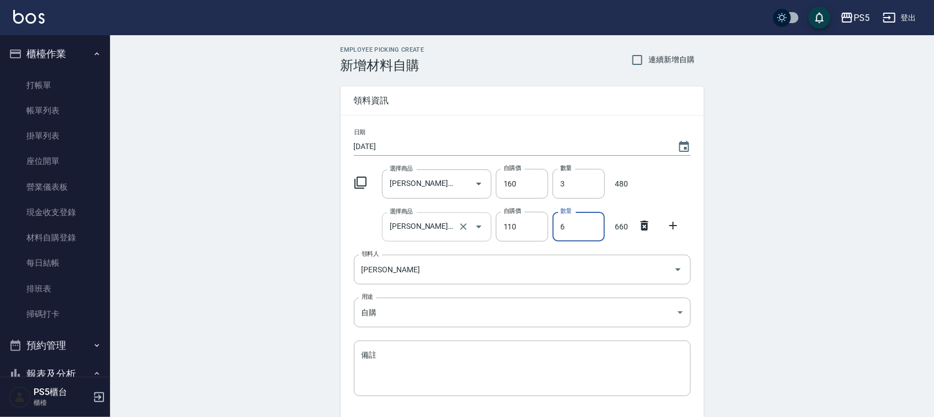
type input "6"
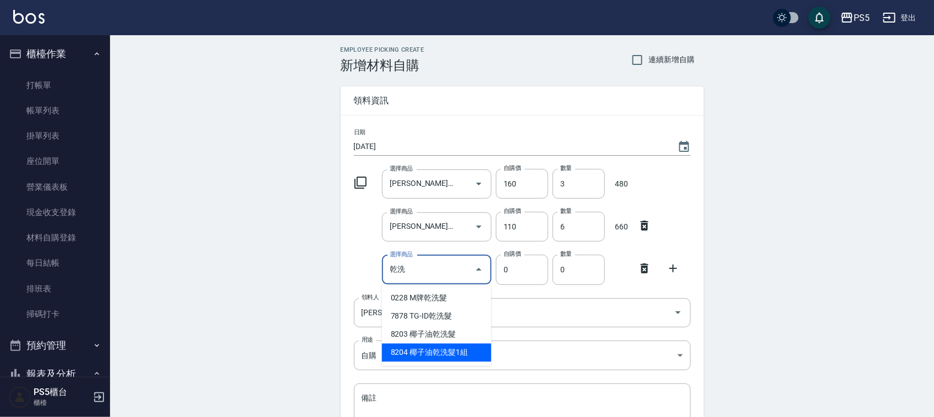
type input "乾洗洗"
click at [440, 353] on body "PS5 登出 櫃檯作業 打帳單 帳單列表 掛單列表 座位開單 營業儀表板 現金收支登錄 材料自購登錄 每日結帳 排班表 掃碼打卡 預約管理 預約管理 單日預約…" at bounding box center [467, 269] width 934 height 539
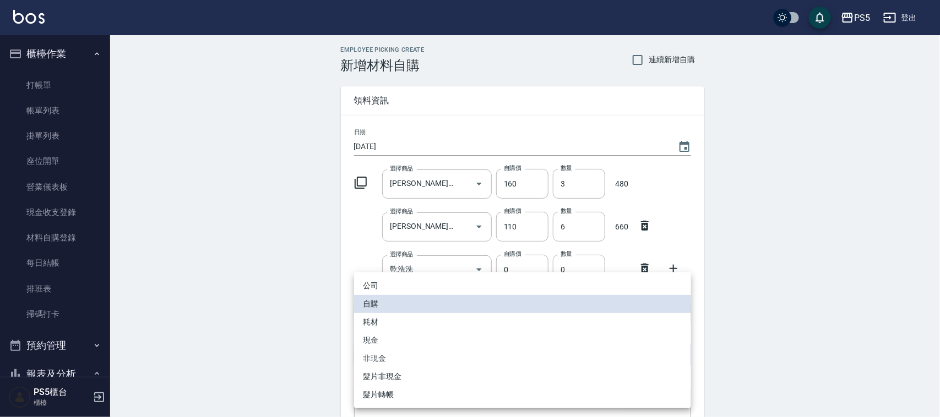
click at [301, 233] on div at bounding box center [470, 208] width 940 height 417
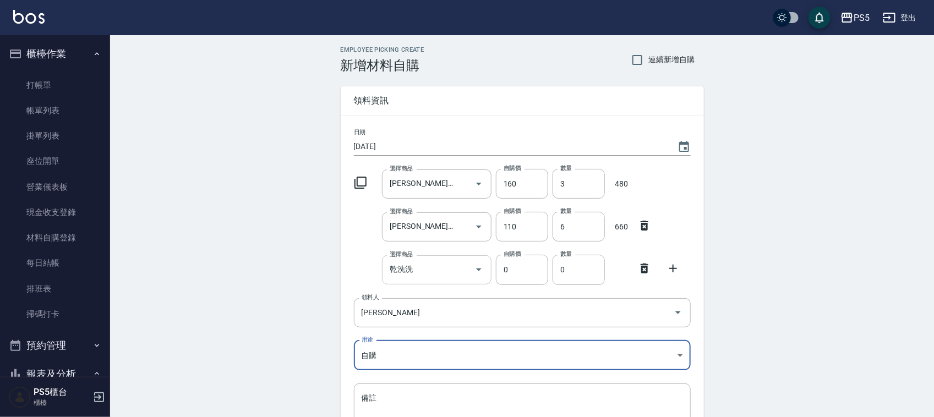
click at [441, 269] on input "乾洗洗" at bounding box center [428, 269] width 83 height 19
type input "椰子油乾洗髮1組"
type input "720"
type input "1"
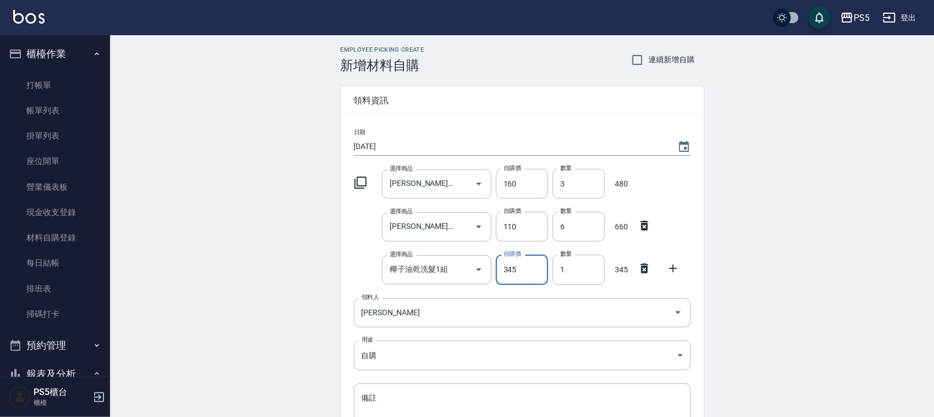
type input "345"
click at [832, 211] on div "Employee Picking Create 新增材料自購 連續新增自購 領料資訊 日期 2025/10/12 選擇商品 里歐-嗆色染膏 選擇商品 自購價 …" at bounding box center [522, 287] width 824 height 504
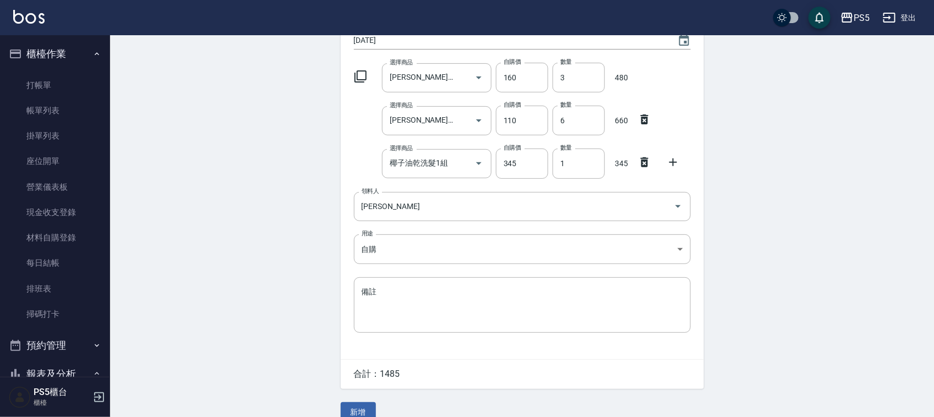
scroll to position [123, 0]
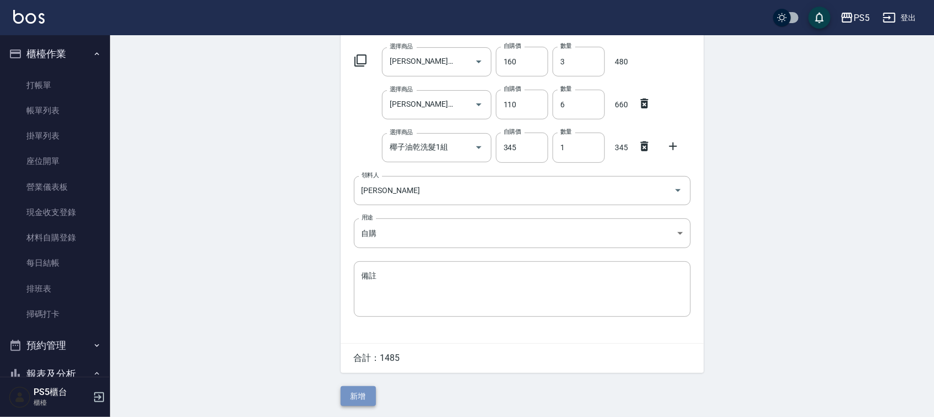
click at [356, 394] on button "新增" at bounding box center [358, 396] width 35 height 20
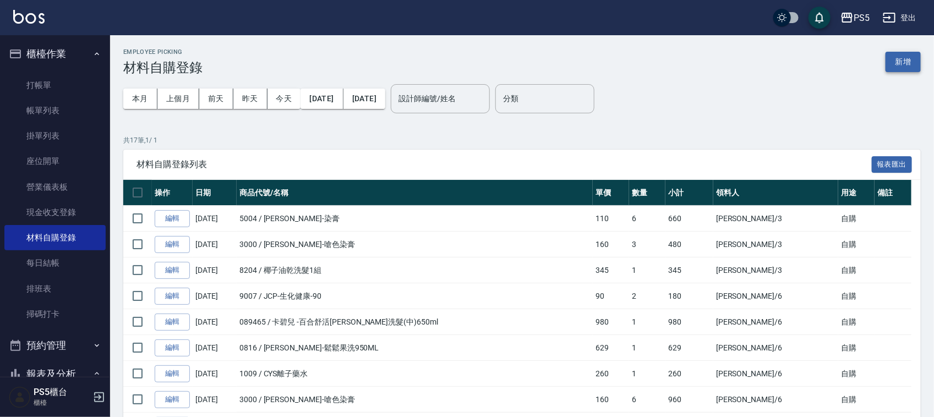
click at [913, 53] on button "新增" at bounding box center [903, 62] width 35 height 20
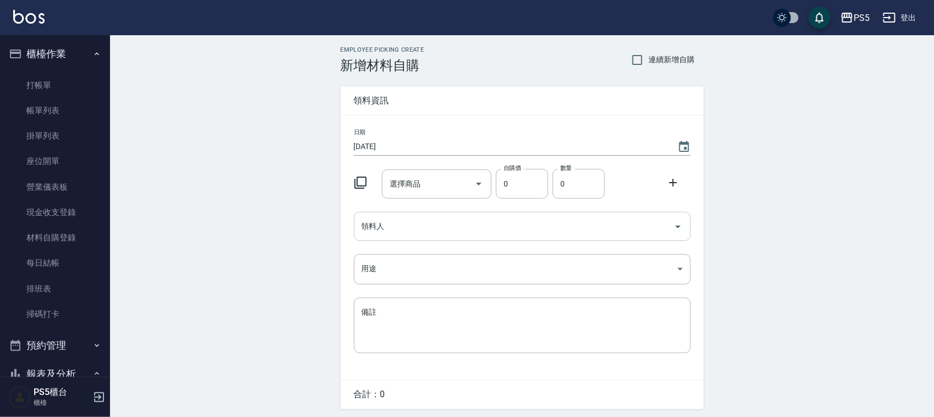
click at [397, 230] on input "領料人" at bounding box center [514, 226] width 310 height 19
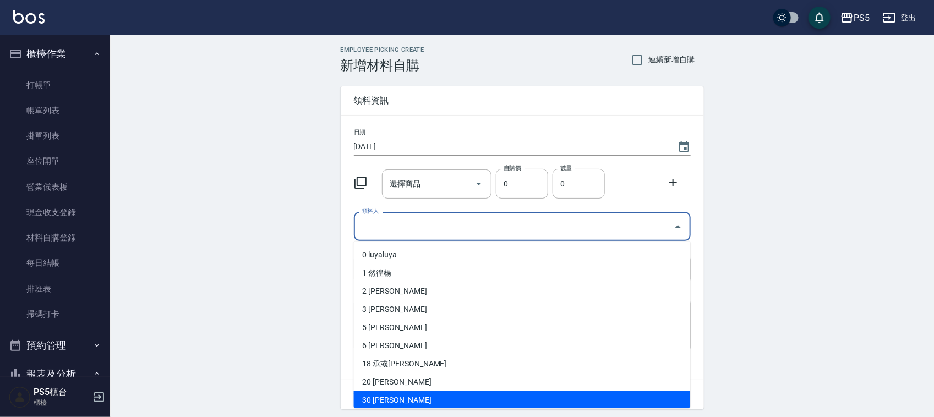
click at [394, 400] on li "30 蔡東恩" at bounding box center [522, 400] width 337 height 18
type input "蔡東恩"
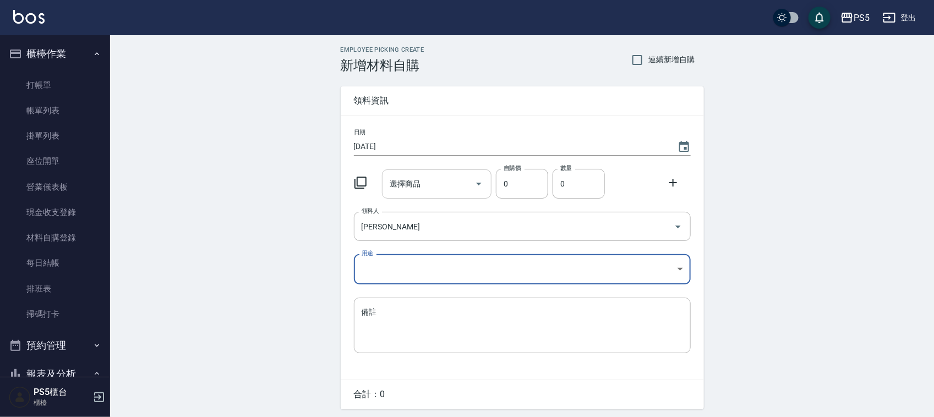
click at [480, 187] on icon "Open" at bounding box center [478, 183] width 13 height 13
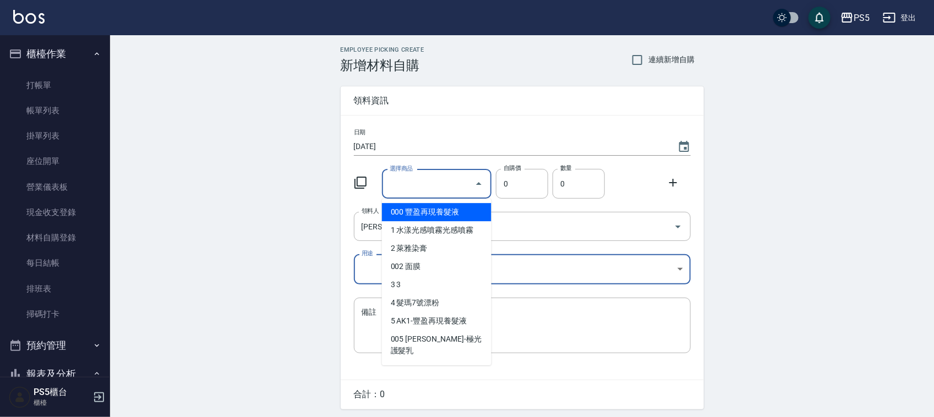
click at [480, 187] on icon "Close" at bounding box center [478, 183] width 13 height 13
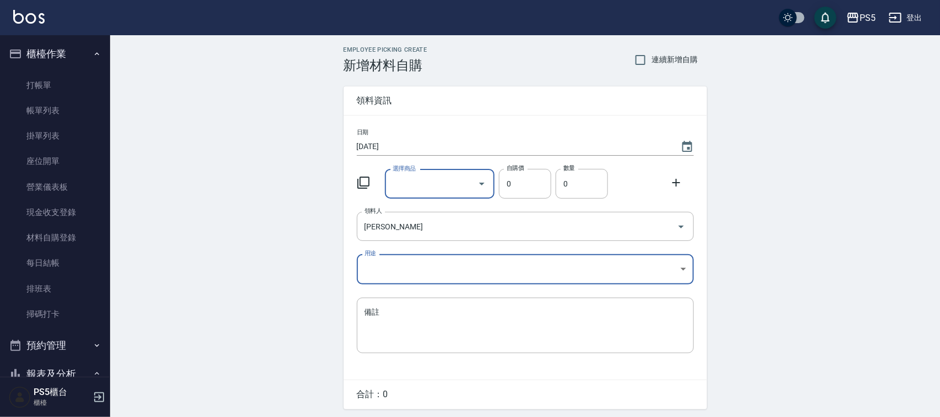
click at [494, 265] on body "PS5 登出 櫃檯作業 打帳單 帳單列表 掛單列表 座位開單 營業儀表板 現金收支登錄 材料自購登錄 每日結帳 排班表 掃碼打卡 預約管理 預約管理 單日預約…" at bounding box center [470, 227] width 940 height 454
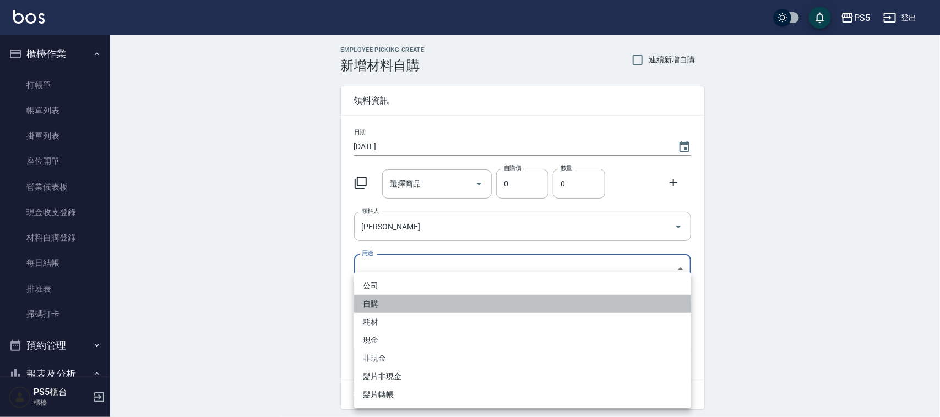
click at [390, 306] on li "自購" at bounding box center [522, 304] width 337 height 18
type input "自購"
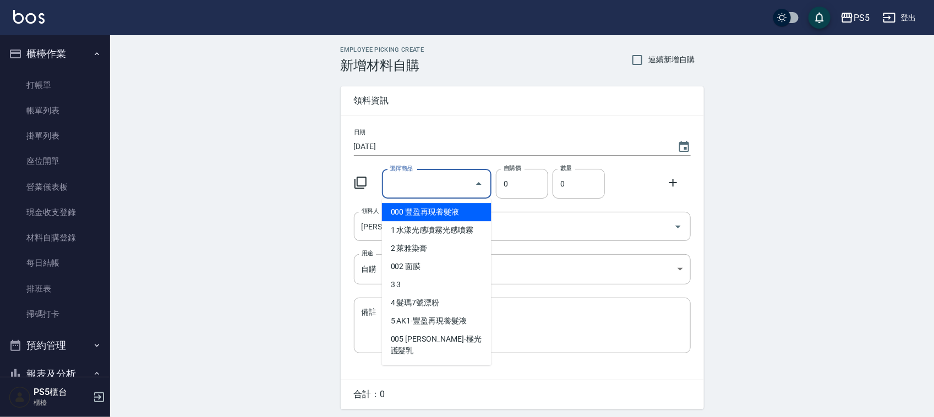
click at [419, 181] on input "選擇商品" at bounding box center [428, 184] width 83 height 19
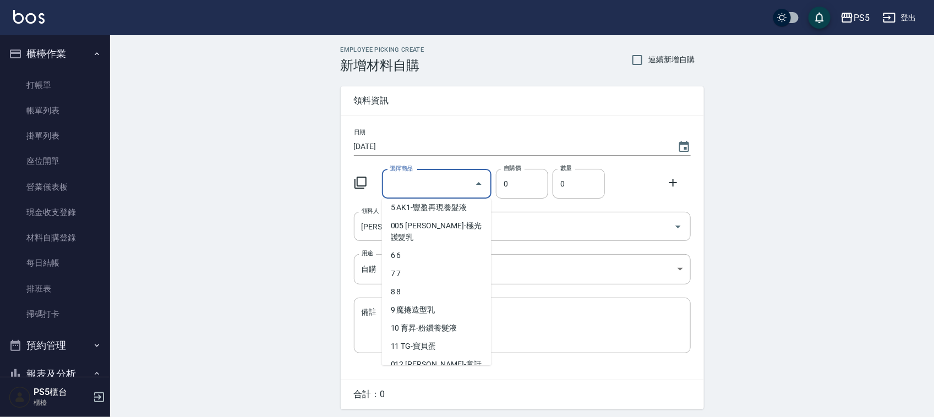
scroll to position [138, 0]
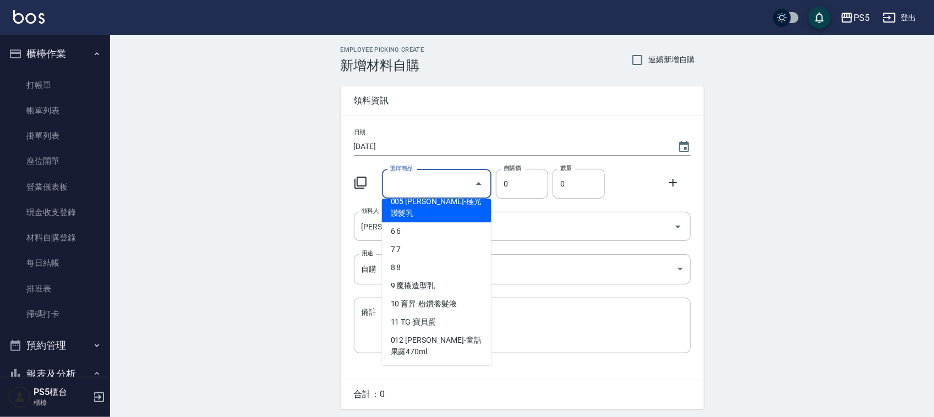
click at [417, 177] on input "選擇商品" at bounding box center [428, 184] width 83 height 19
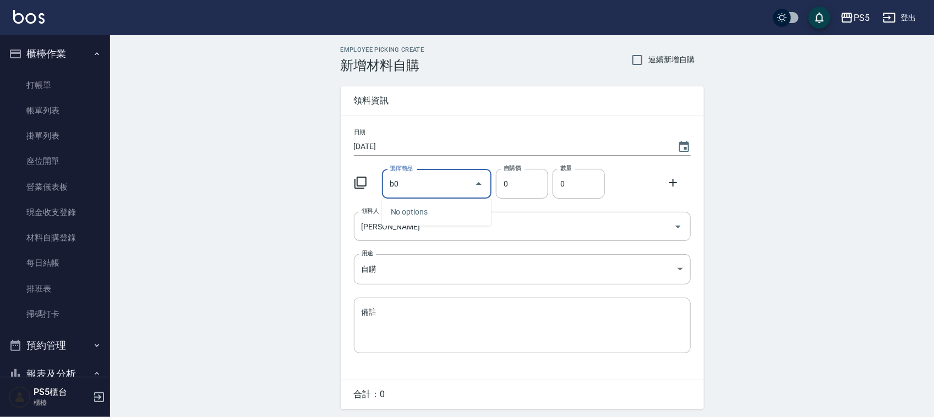
type input "b"
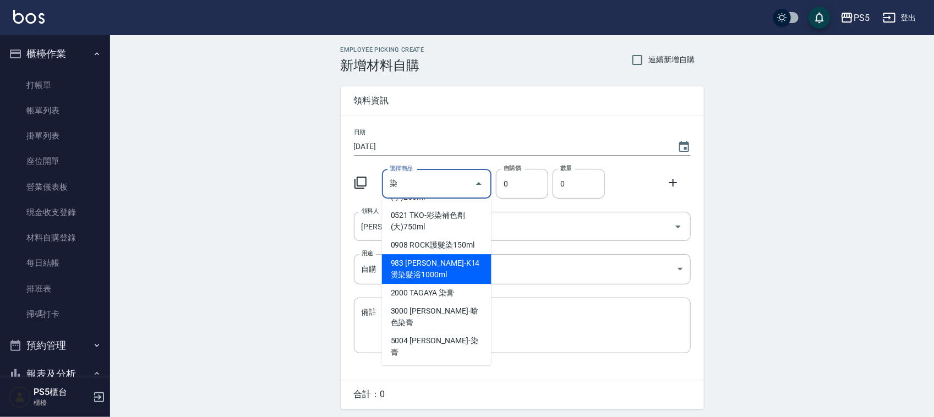
scroll to position [69, 0]
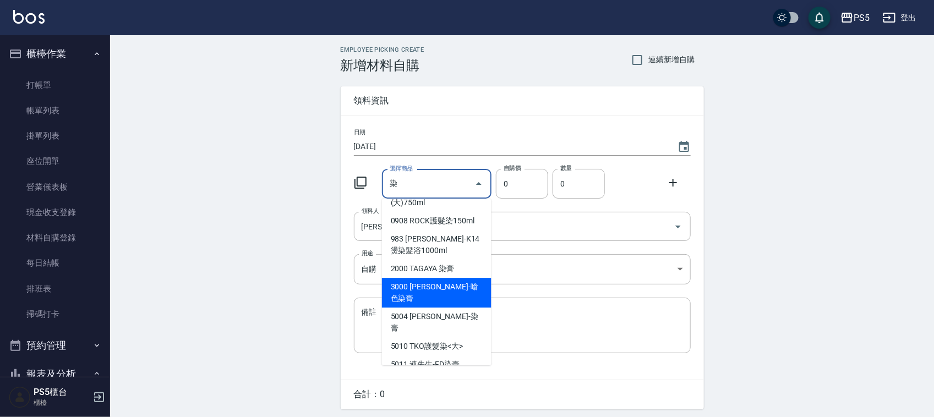
click at [419, 230] on li "0908 ROCK護髮染150ml" at bounding box center [437, 221] width 110 height 18
type input "ROCK護髮染150ml"
type input "280"
type input "1"
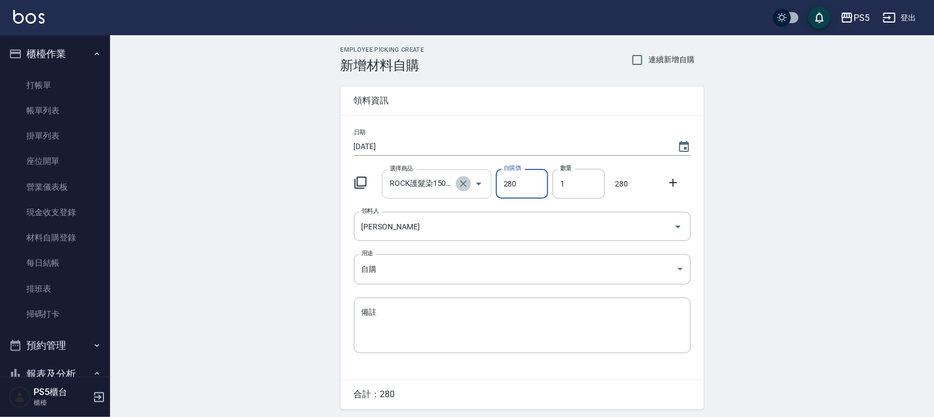
click at [464, 181] on icon "Clear" at bounding box center [463, 183] width 11 height 11
type input "0"
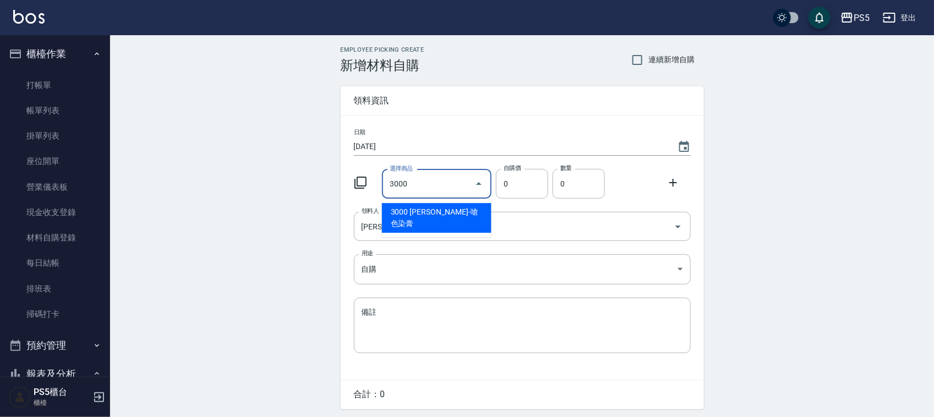
type input "里歐-嗆色染膏"
type input "160"
type input "1"
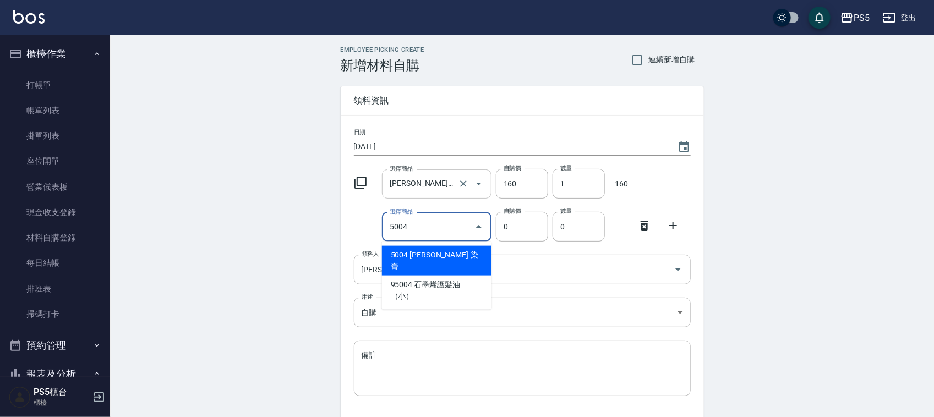
type input "里歐-染膏"
type input "110"
type input "1"
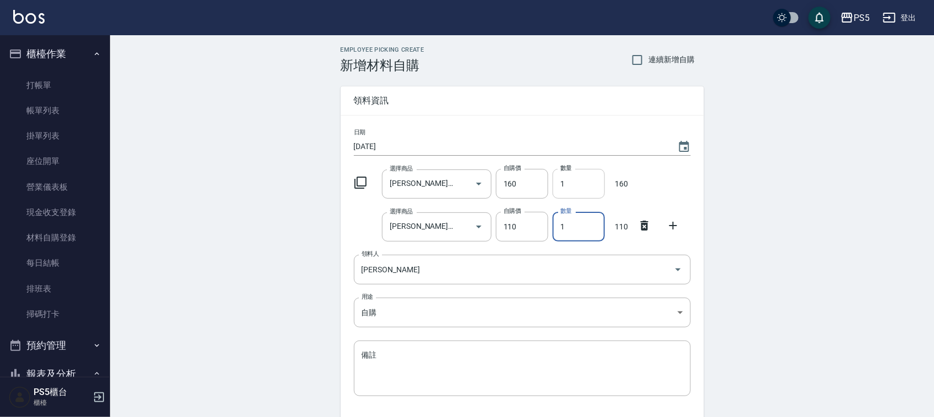
click at [565, 179] on input "1" at bounding box center [579, 184] width 52 height 30
type input "1"
click at [558, 233] on input "1" at bounding box center [579, 227] width 52 height 30
click at [572, 225] on input "1" at bounding box center [579, 227] width 52 height 30
type input "2"
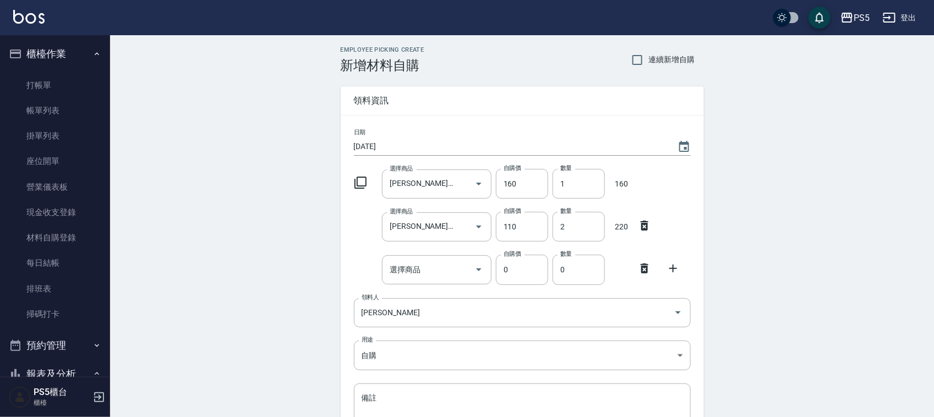
click at [643, 268] on icon at bounding box center [645, 269] width 8 height 10
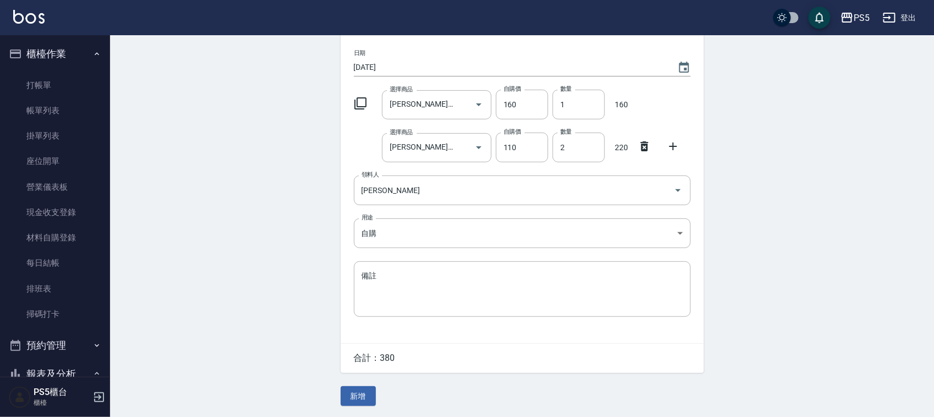
scroll to position [80, 0]
click at [350, 397] on button "新增" at bounding box center [358, 396] width 35 height 20
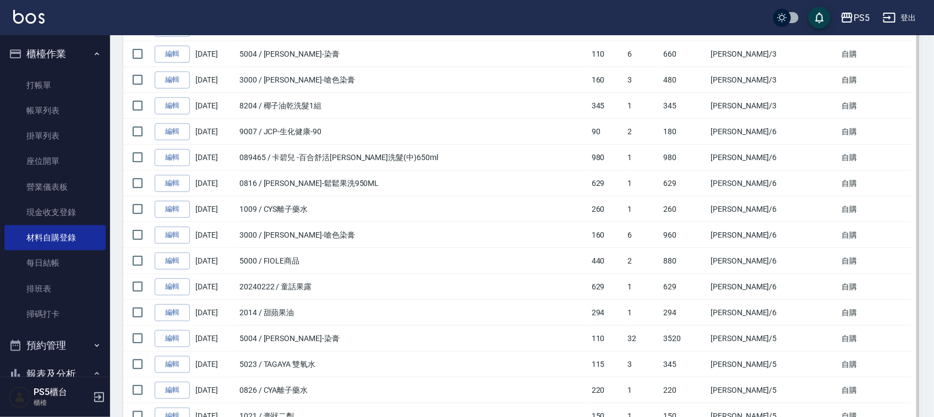
scroll to position [339, 0]
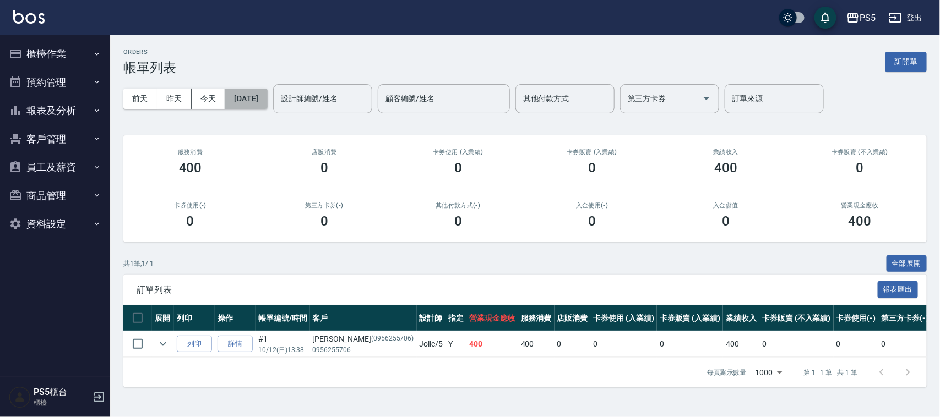
click at [234, 102] on button "[DATE]" at bounding box center [246, 99] width 42 height 20
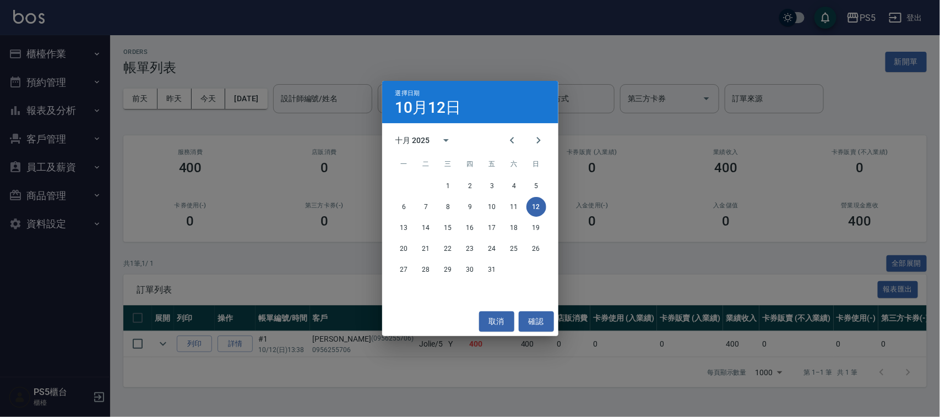
click at [254, 241] on div "選擇日期 10月12日 十月 2025 一 二 三 四 五 六 日 1 2 3 4 5 6 7 8 9 10 11 12 13 14 15 16 17 18 …" at bounding box center [470, 208] width 940 height 417
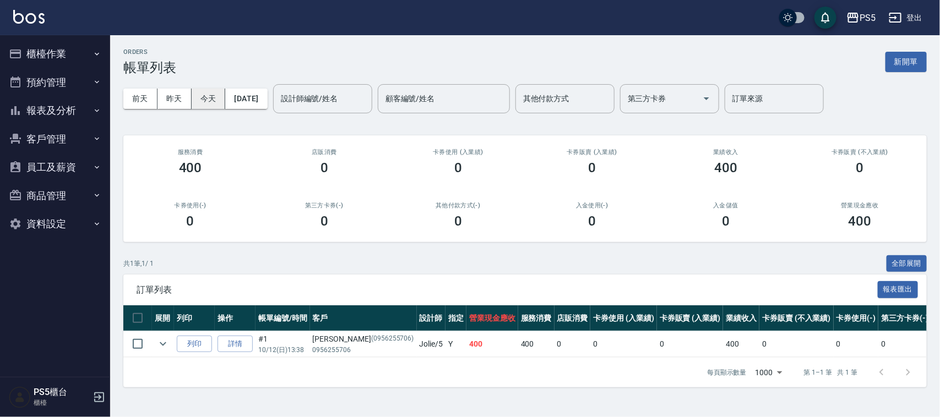
click at [196, 95] on button "今天" at bounding box center [209, 99] width 34 height 20
click at [215, 102] on button "今天" at bounding box center [209, 99] width 34 height 20
click at [26, 47] on button "櫃檯作業" at bounding box center [54, 54] width 101 height 29
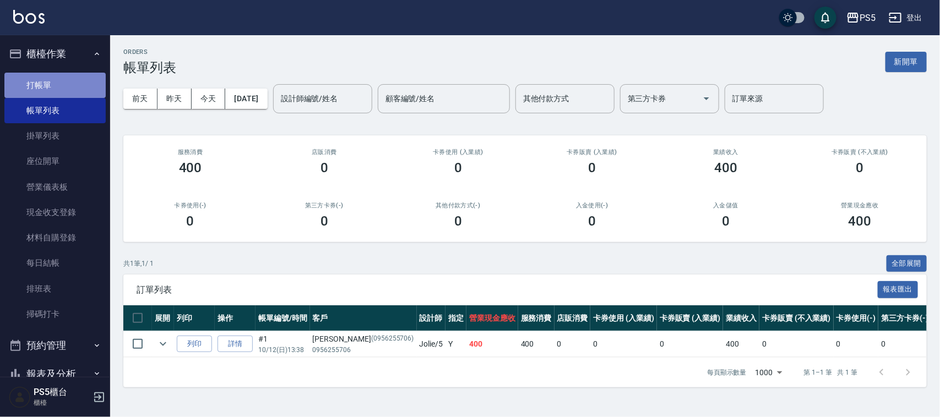
click at [55, 88] on link "打帳單" at bounding box center [54, 85] width 101 height 25
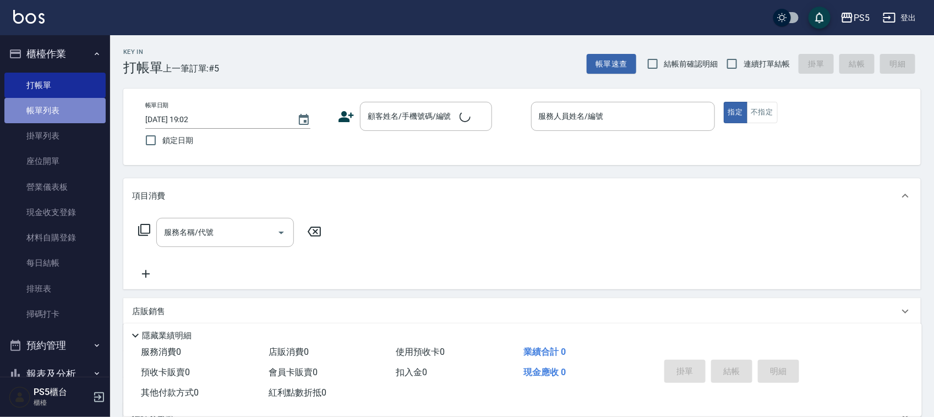
click at [55, 106] on link "帳單列表" at bounding box center [54, 110] width 101 height 25
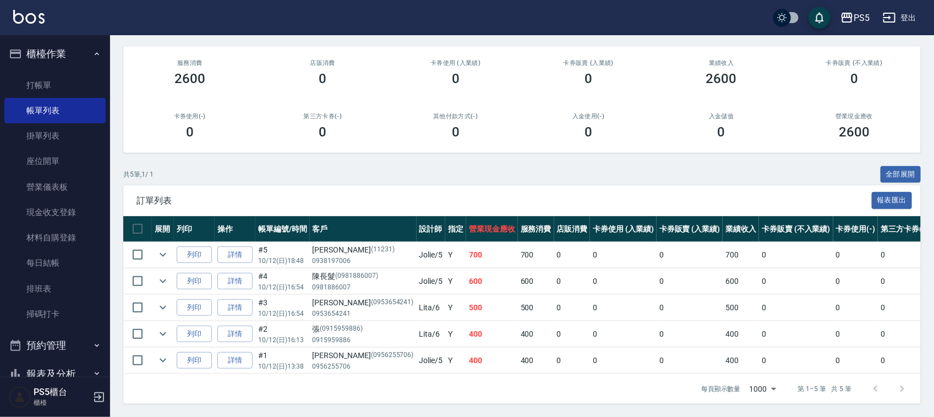
scroll to position [100, 0]
click at [18, 84] on link "打帳單" at bounding box center [54, 85] width 101 height 25
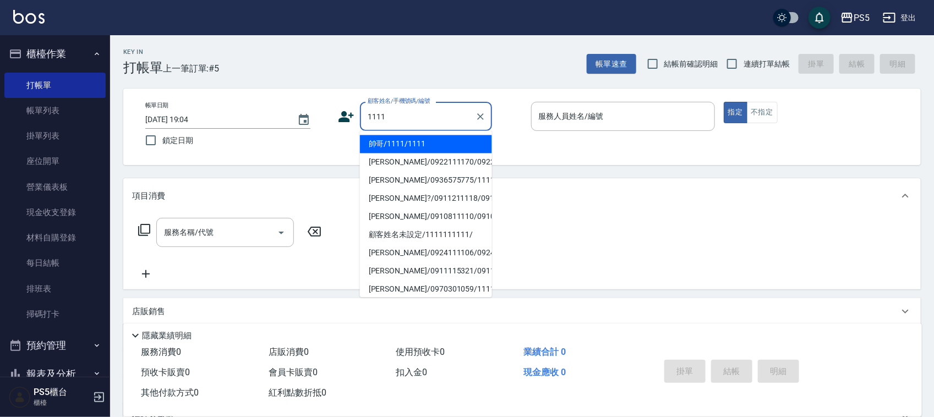
type input "帥哥/1111/1111"
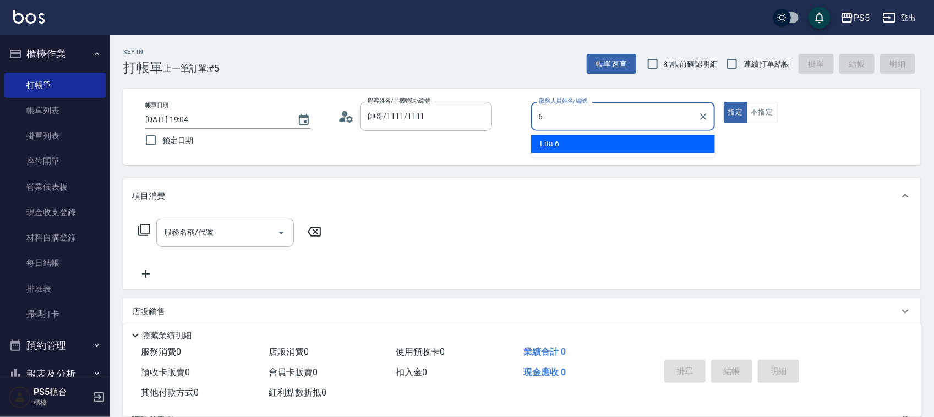
type input "Lita-6"
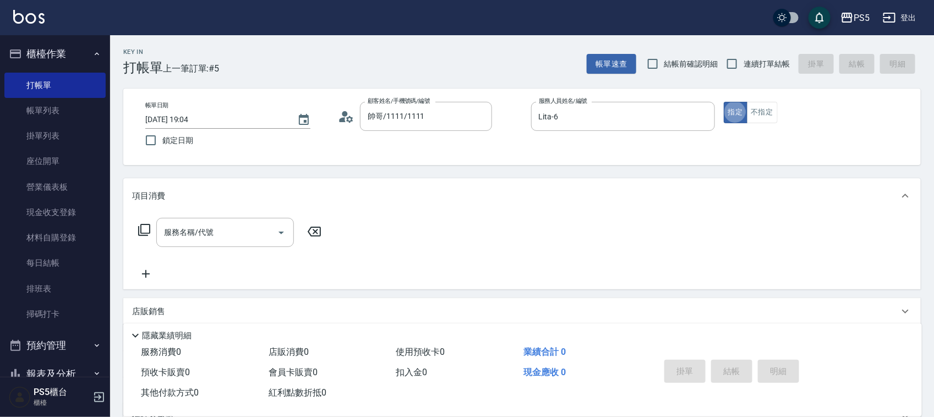
type button "true"
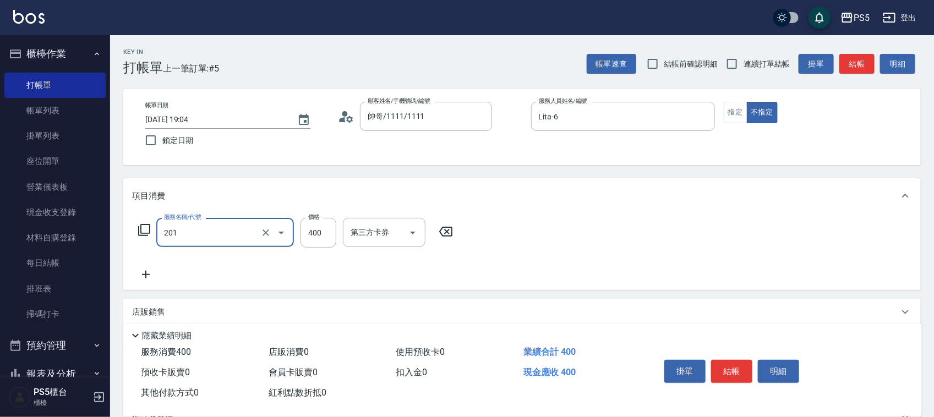
type input "洗剪400(201)"
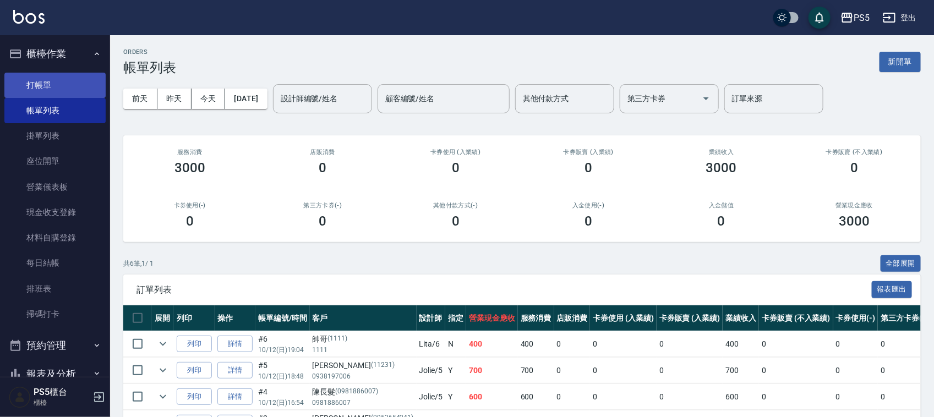
click at [75, 85] on link "打帳單" at bounding box center [54, 85] width 101 height 25
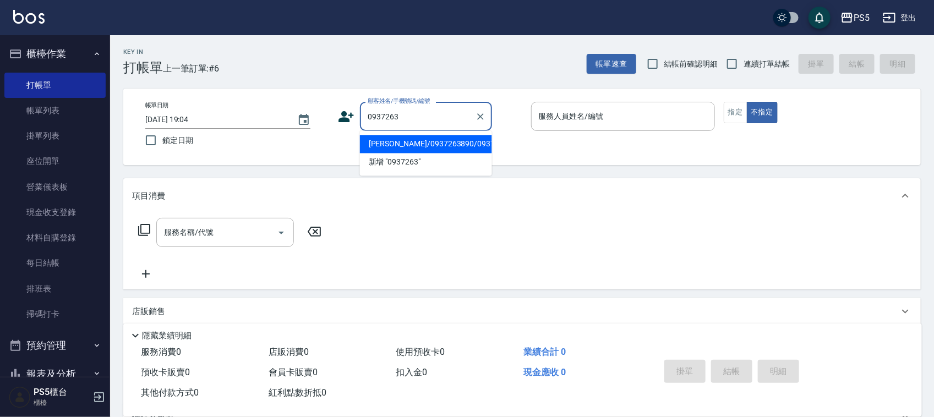
type input "李天寶/0937263890/0937263890"
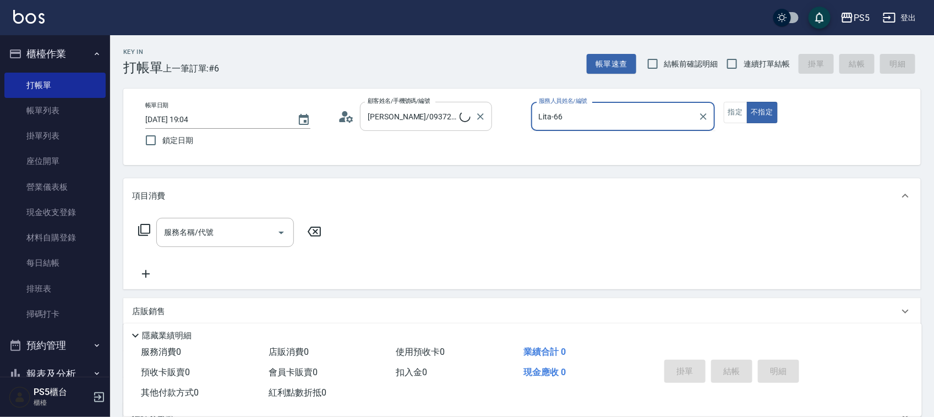
click at [747, 102] on button "不指定" at bounding box center [762, 112] width 31 height 21
type input "Lita-6"
type button "false"
click at [739, 118] on button "指定" at bounding box center [736, 112] width 24 height 21
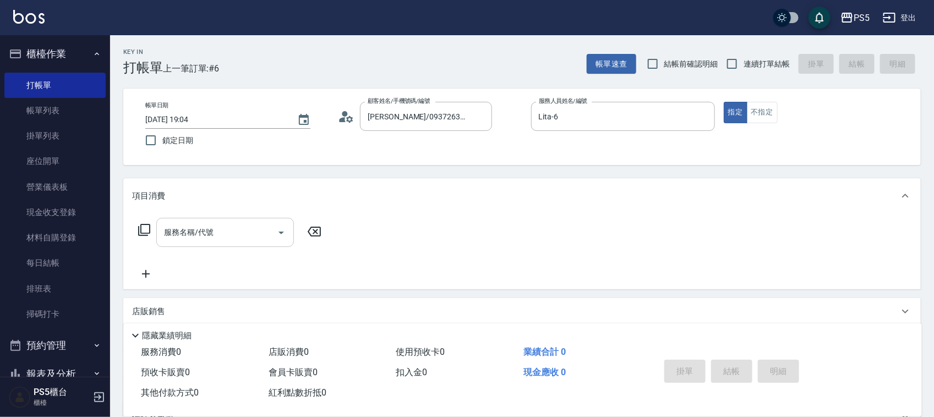
click at [175, 237] on div "服務名稱/代號 服務名稱/代號" at bounding box center [225, 232] width 138 height 29
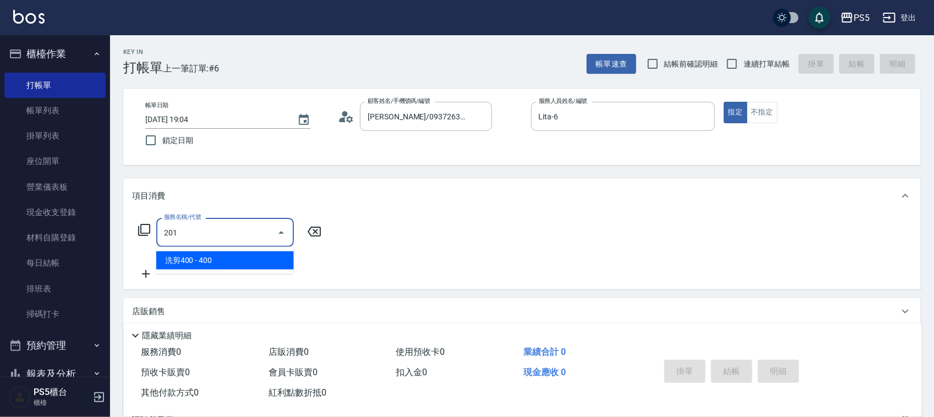
type input "洗剪400(201)"
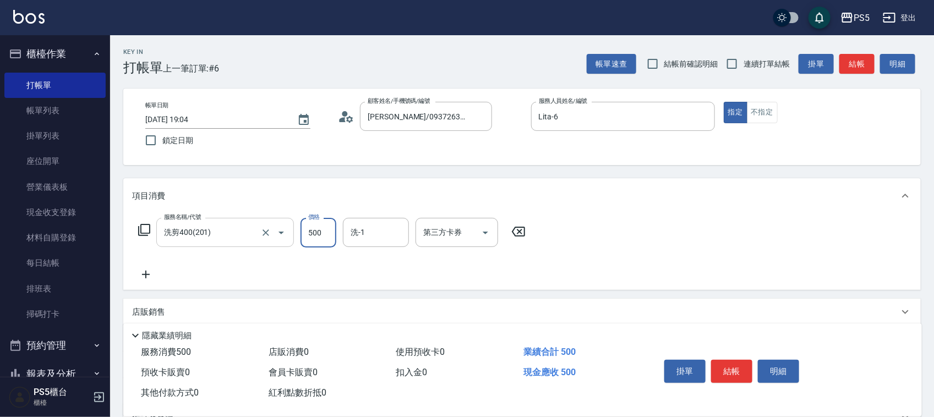
type input "500"
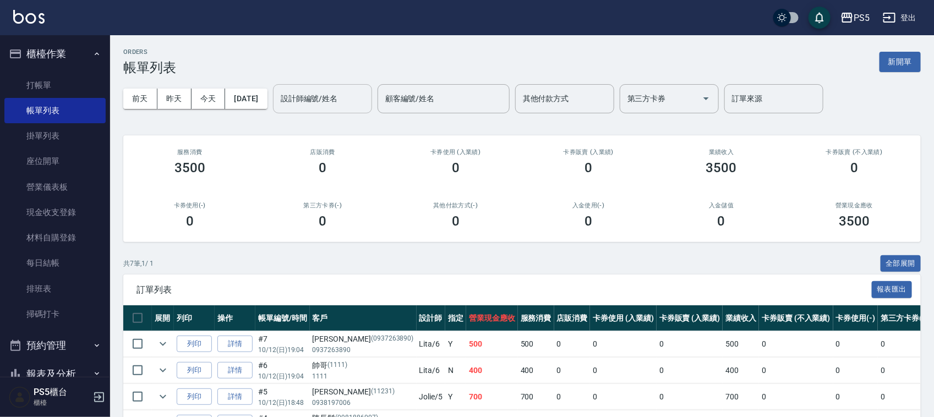
click at [342, 105] on input "設計師編號/姓名" at bounding box center [322, 98] width 89 height 19
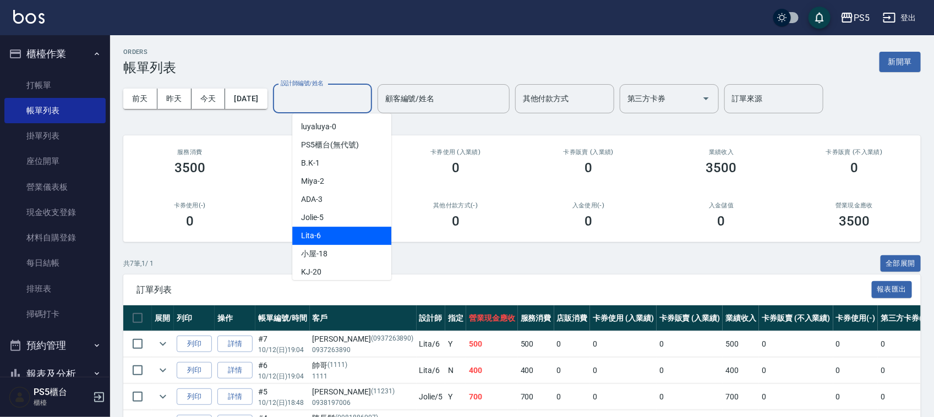
click at [340, 233] on div "Lita -6" at bounding box center [341, 236] width 99 height 18
type input "Lita-6"
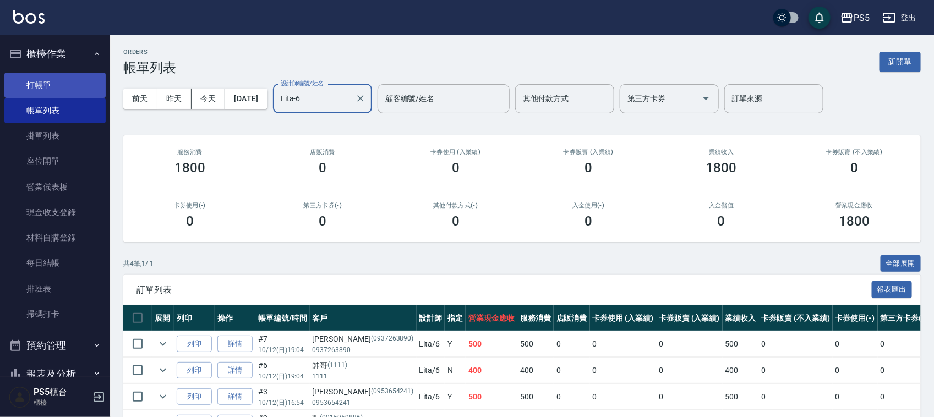
click at [53, 84] on link "打帳單" at bounding box center [54, 85] width 101 height 25
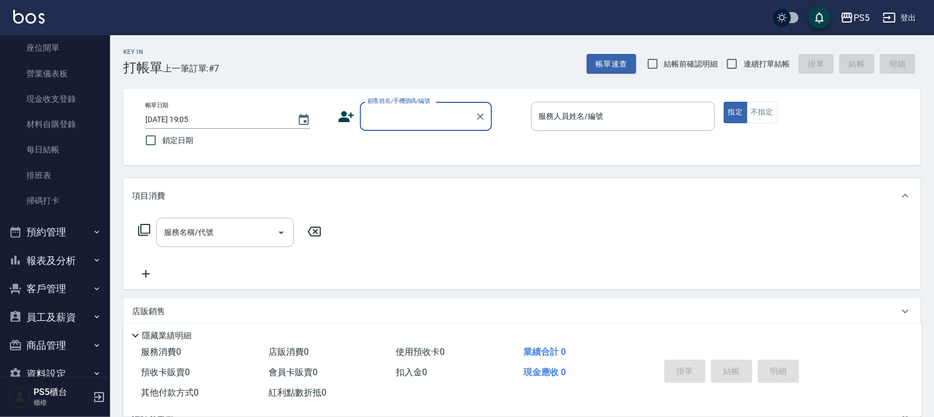
scroll to position [138, 0]
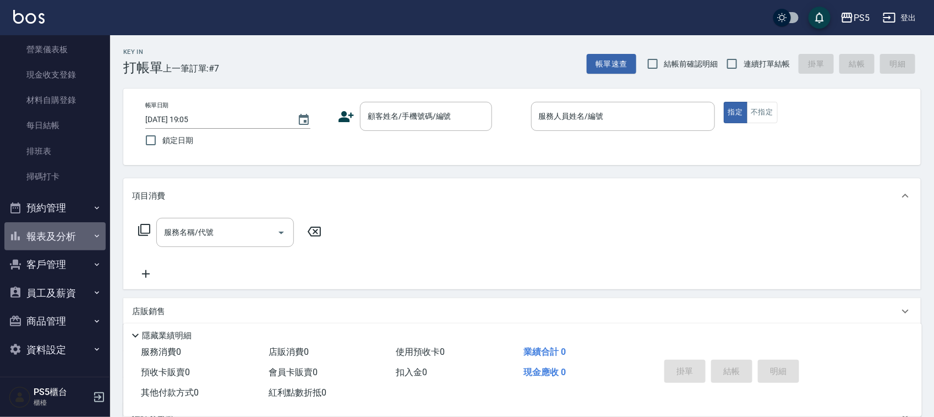
click at [69, 236] on button "報表及分析" at bounding box center [54, 236] width 101 height 29
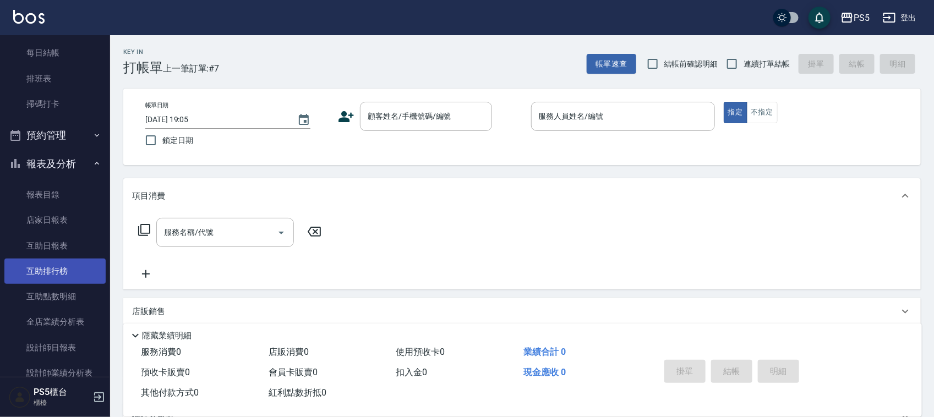
scroll to position [275, 0]
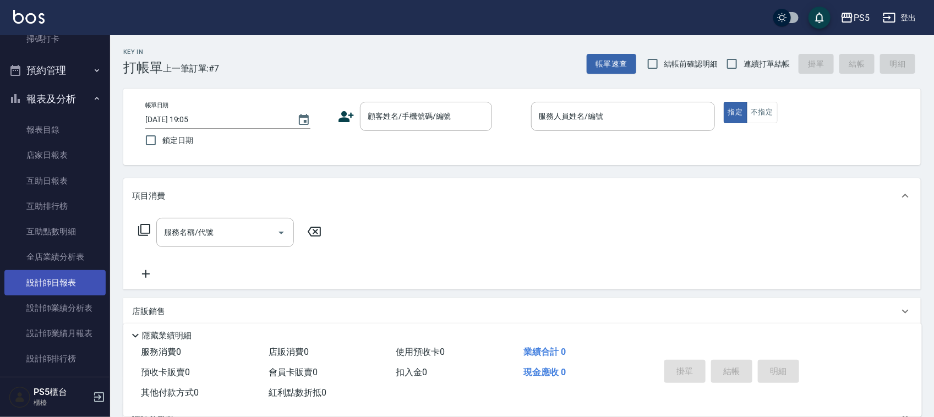
click at [70, 281] on link "設計師日報表" at bounding box center [54, 282] width 101 height 25
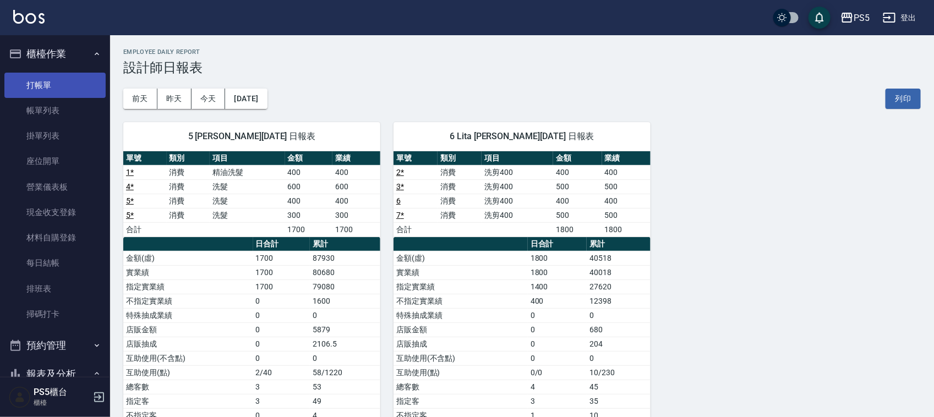
click at [68, 89] on link "打帳單" at bounding box center [54, 85] width 101 height 25
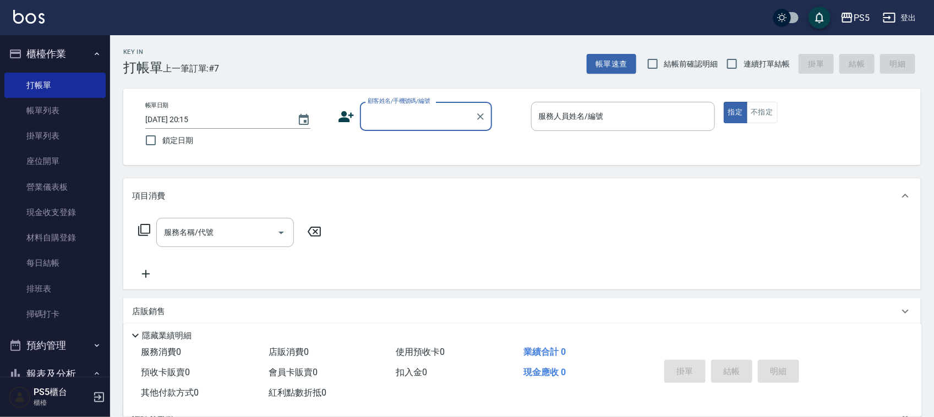
click at [395, 116] on input "顧客姓名/手機號碼/編號" at bounding box center [418, 116] width 106 height 19
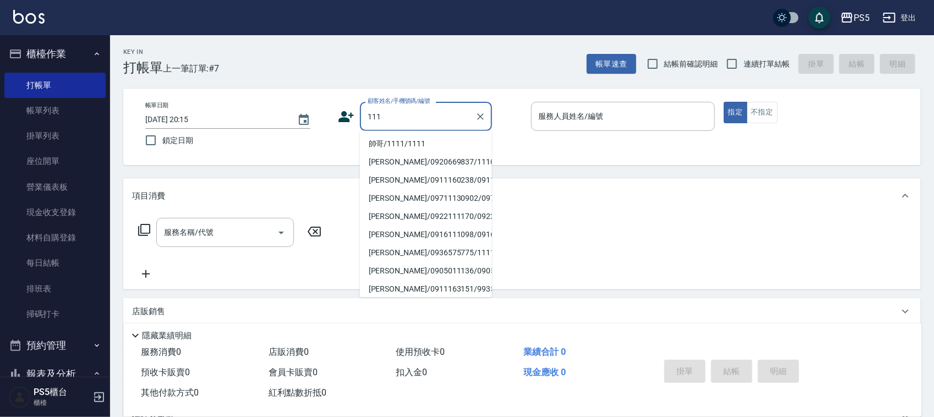
click at [403, 148] on li "帥哥/1111/1111" at bounding box center [426, 144] width 132 height 18
type input "帥哥/1111/1111"
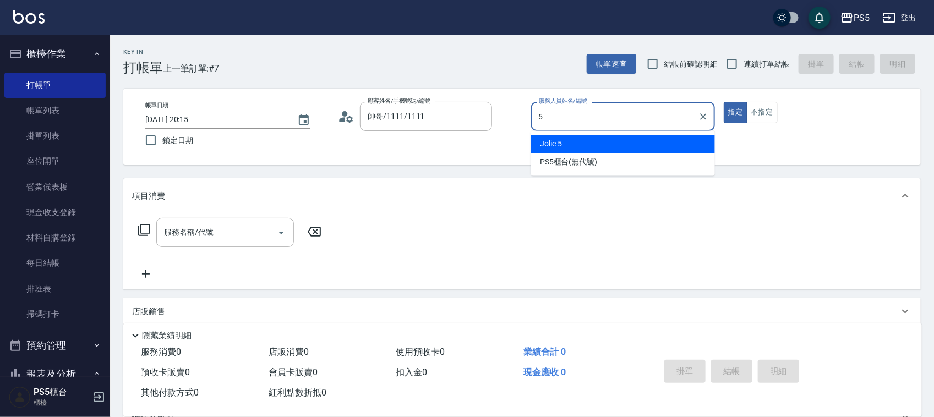
type input "Jolie-5"
type button "true"
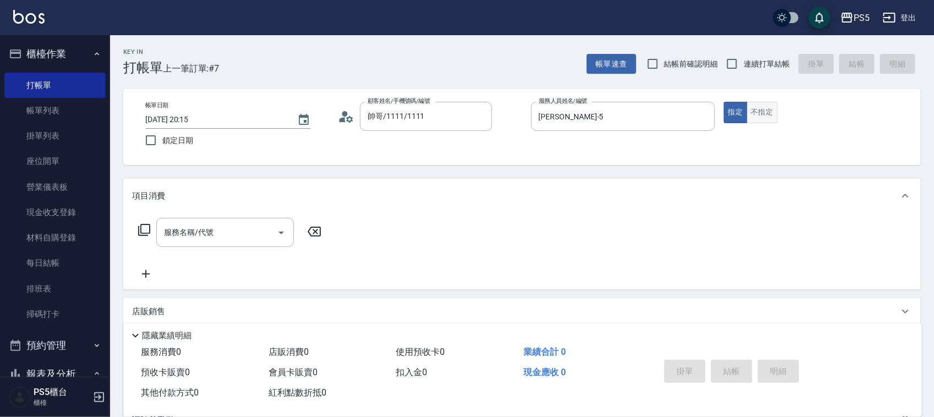
click at [761, 117] on button "不指定" at bounding box center [762, 112] width 31 height 21
click at [223, 237] on input "服務名稱/代號" at bounding box center [216, 232] width 111 height 19
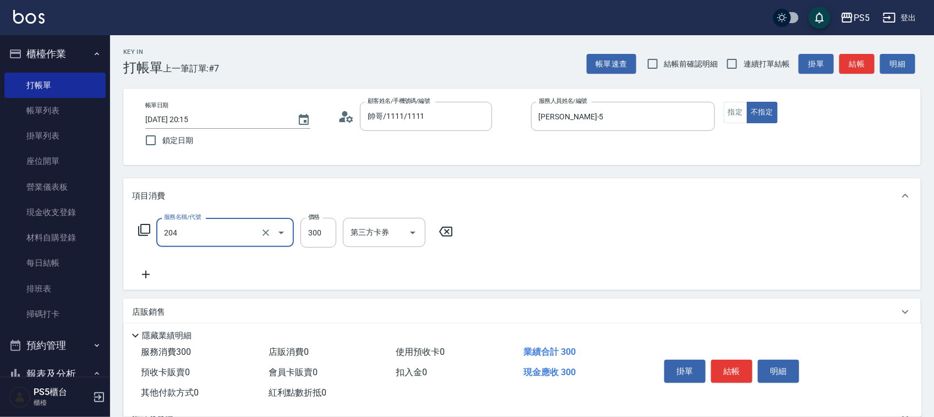
type input "單剪髮300(204)"
type input "400"
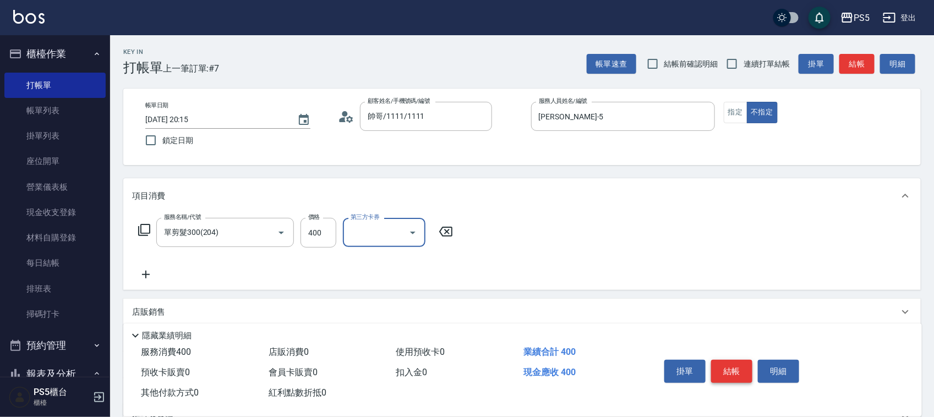
click at [728, 372] on button "結帳" at bounding box center [731, 371] width 41 height 23
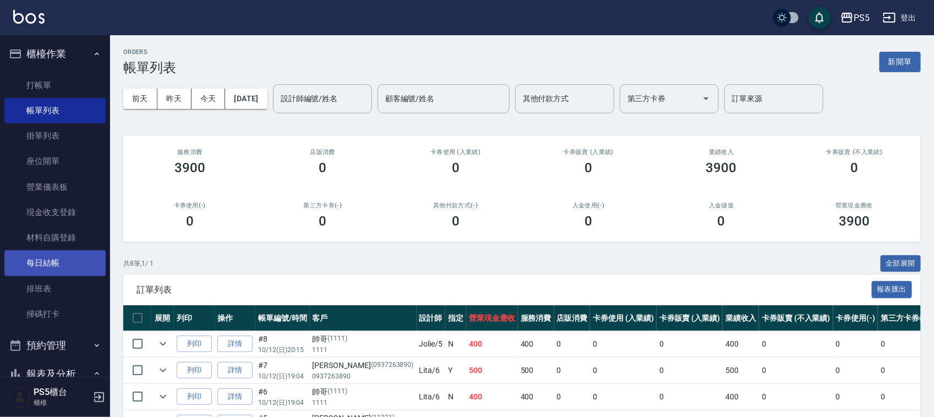
click at [44, 261] on link "每日結帳" at bounding box center [54, 262] width 101 height 25
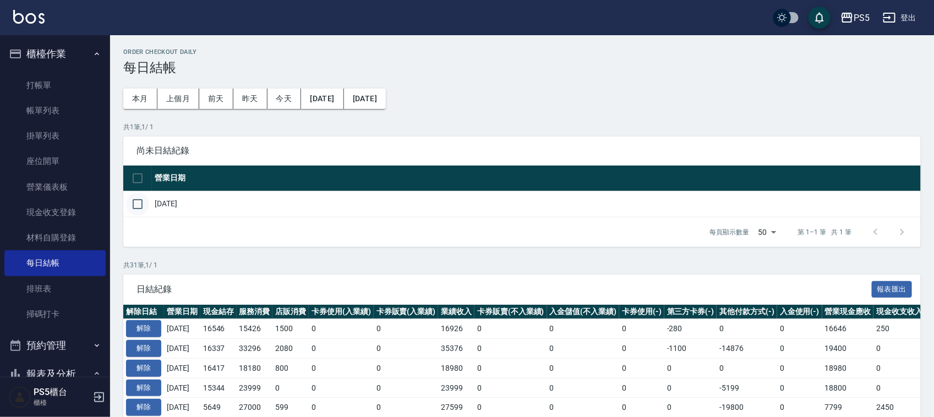
click at [134, 200] on input "checkbox" at bounding box center [137, 204] width 23 height 23
checkbox input "true"
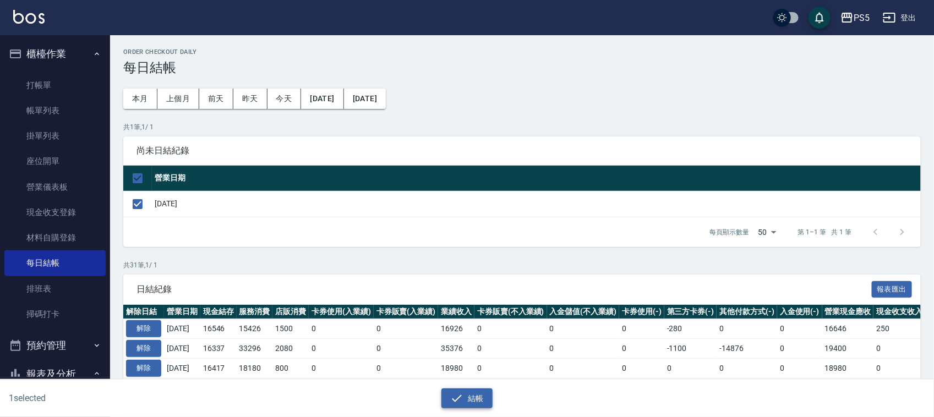
click at [471, 392] on button "結帳" at bounding box center [466, 399] width 51 height 20
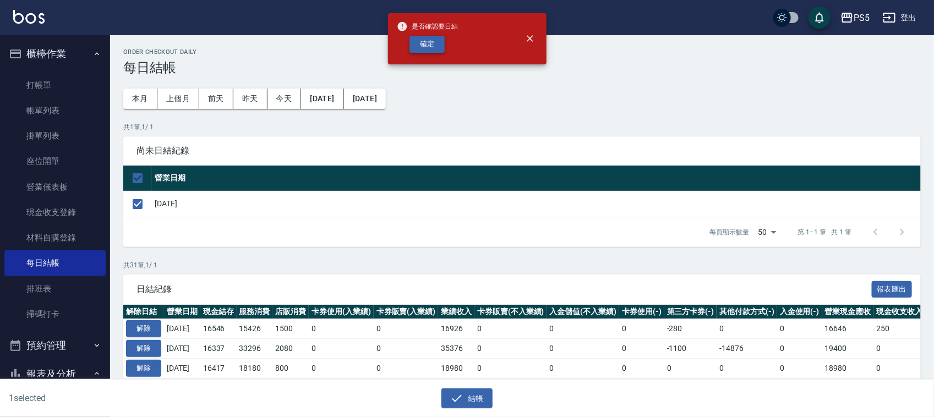
click at [433, 42] on button "確定" at bounding box center [427, 44] width 35 height 17
checkbox input "false"
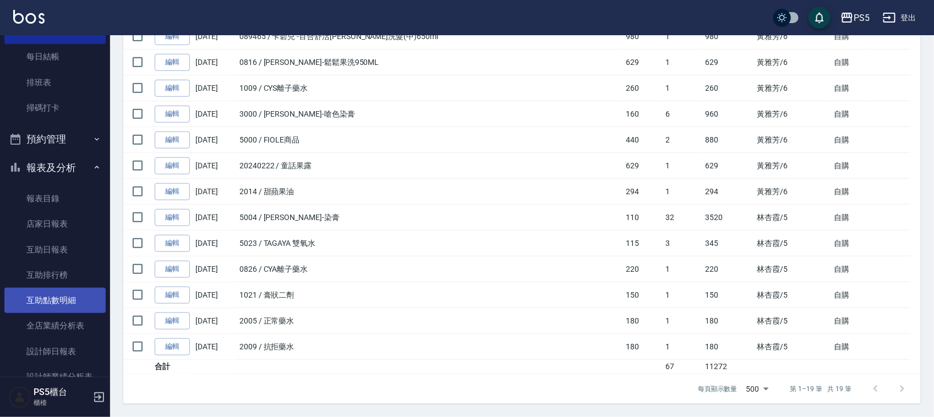
scroll to position [275, 0]
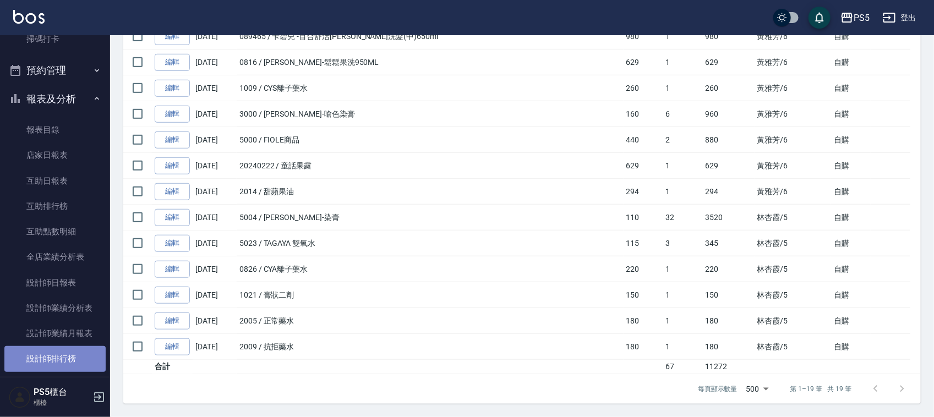
click at [62, 351] on link "設計師排行榜" at bounding box center [54, 358] width 101 height 25
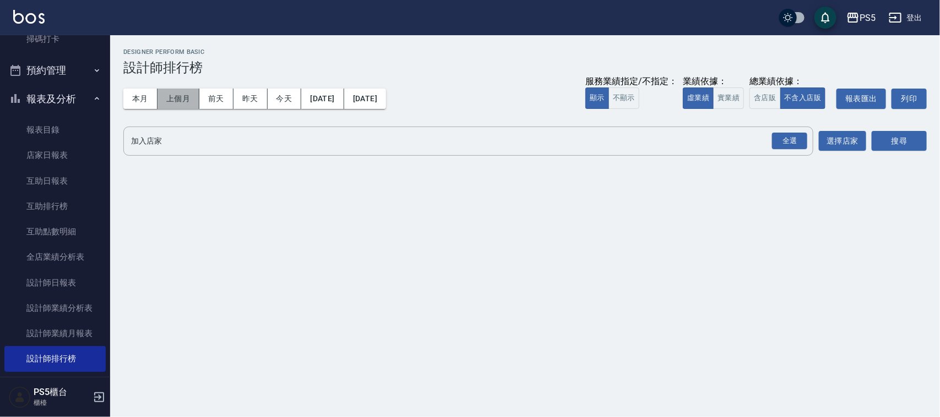
click at [181, 91] on button "上個月" at bounding box center [178, 99] width 42 height 20
click at [719, 95] on button "實業績" at bounding box center [728, 98] width 31 height 21
drag, startPoint x: 794, startPoint y: 132, endPoint x: 788, endPoint y: 135, distance: 6.2
click at [794, 133] on div "全選" at bounding box center [789, 141] width 35 height 17
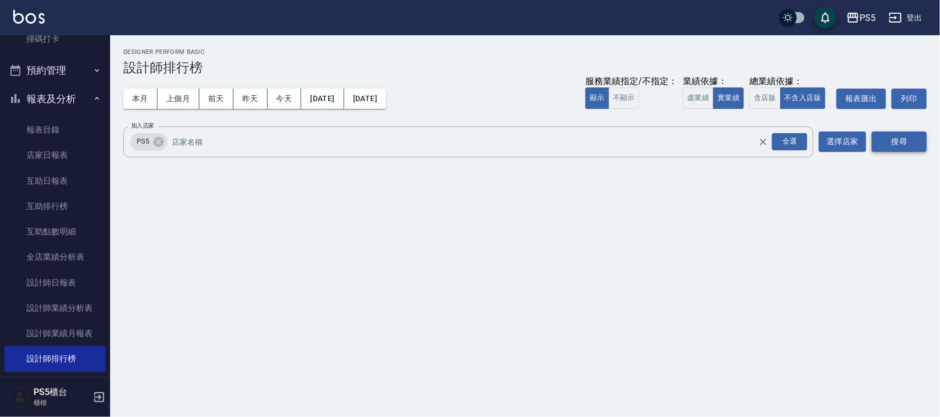
click at [892, 144] on button "搜尋" at bounding box center [898, 142] width 55 height 20
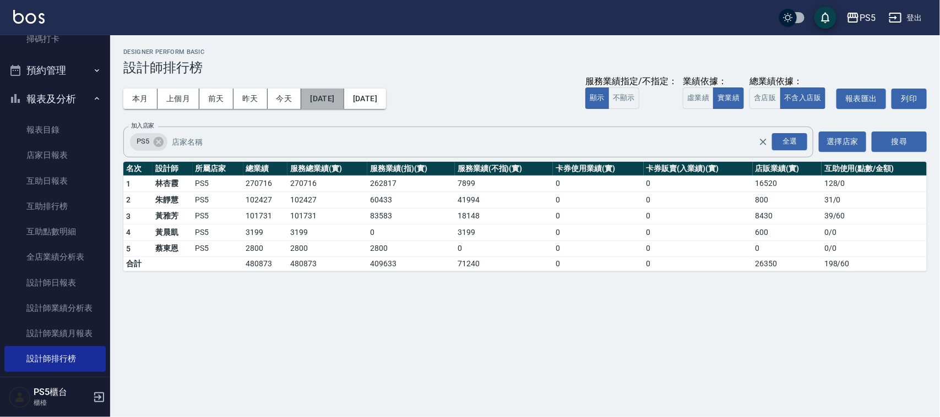
click at [343, 102] on button "[DATE]" at bounding box center [322, 99] width 42 height 20
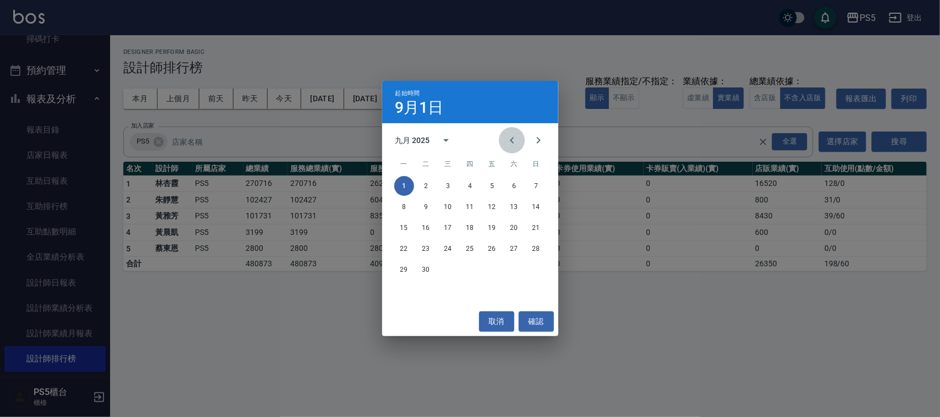
click at [513, 139] on icon "Previous month" at bounding box center [511, 140] width 13 height 13
click at [488, 190] on button "1" at bounding box center [492, 186] width 20 height 20
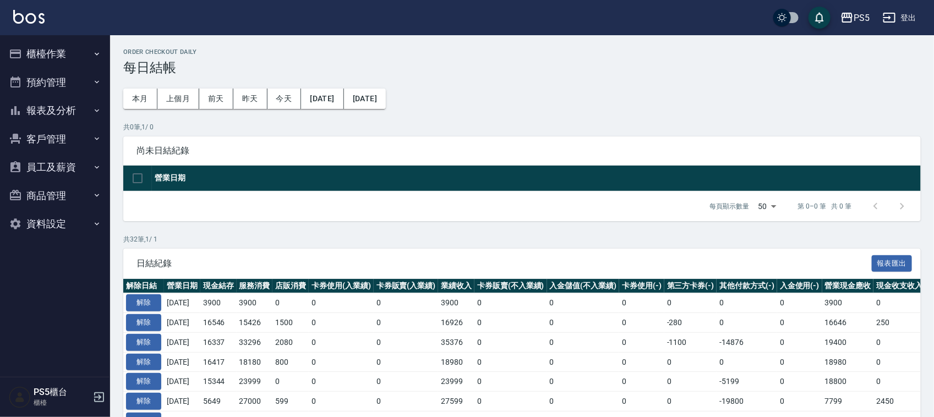
click at [55, 109] on button "報表及分析" at bounding box center [54, 110] width 101 height 29
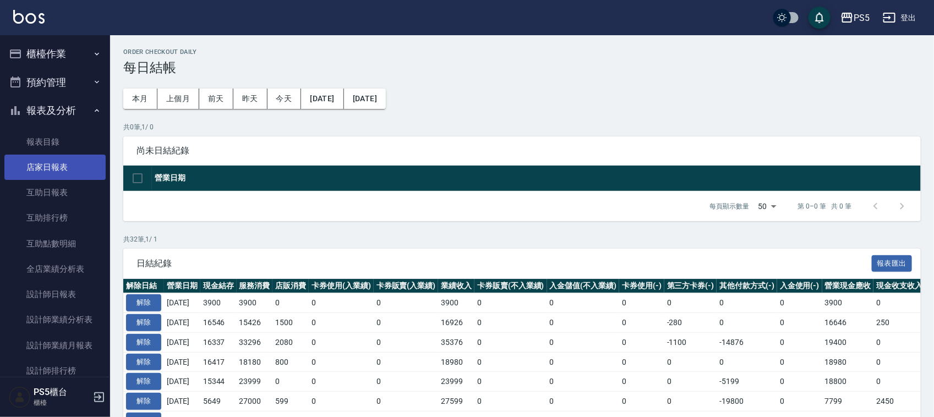
click at [41, 172] on link "店家日報表" at bounding box center [54, 167] width 101 height 25
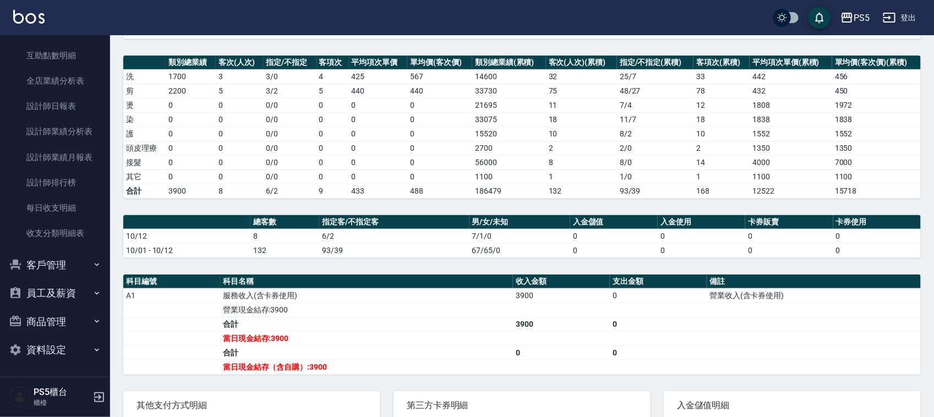
scroll to position [119, 0]
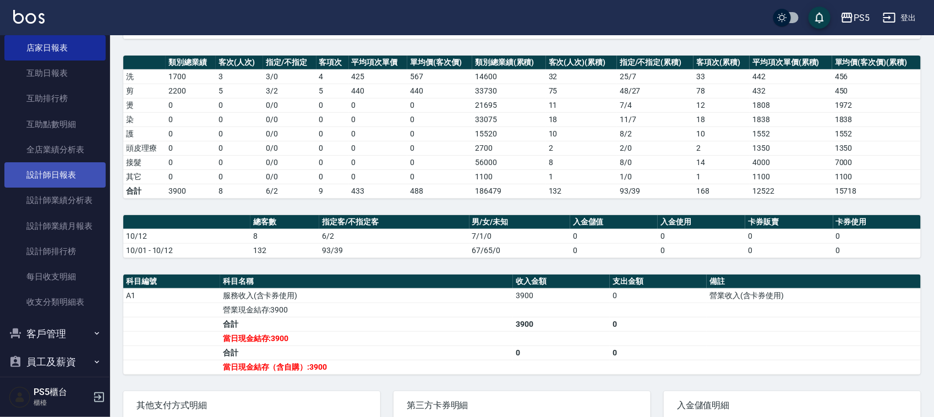
click at [88, 174] on link "設計師日報表" at bounding box center [54, 174] width 101 height 25
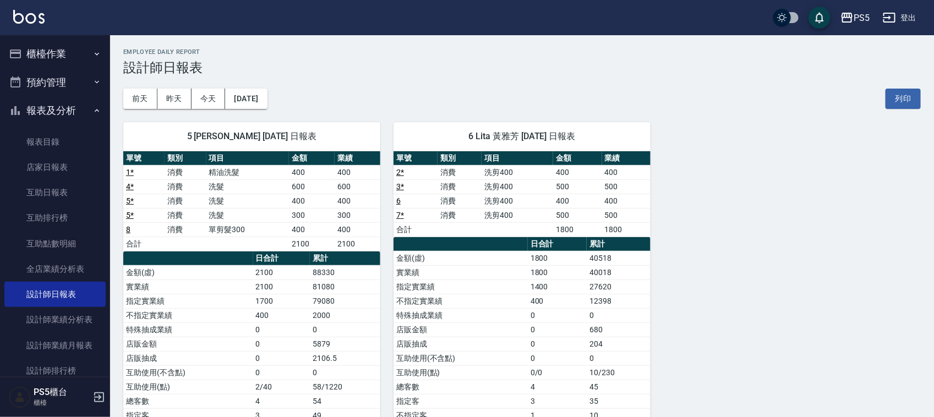
click at [68, 46] on button "櫃檯作業" at bounding box center [54, 54] width 101 height 29
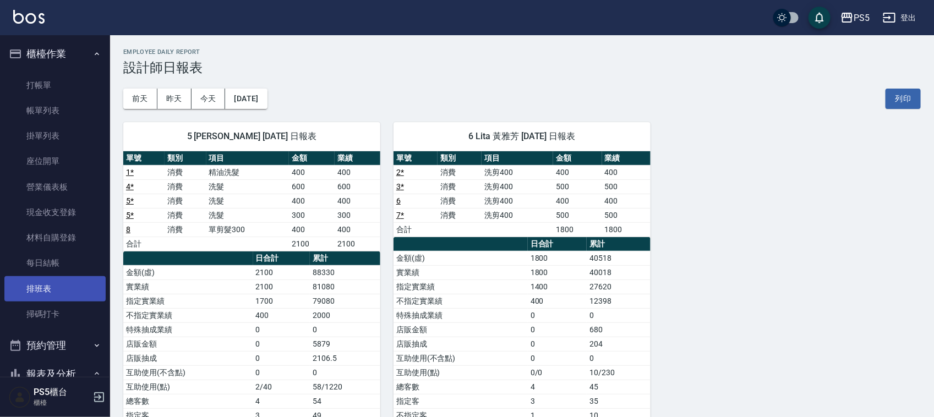
click at [33, 296] on link "排班表" at bounding box center [54, 288] width 101 height 25
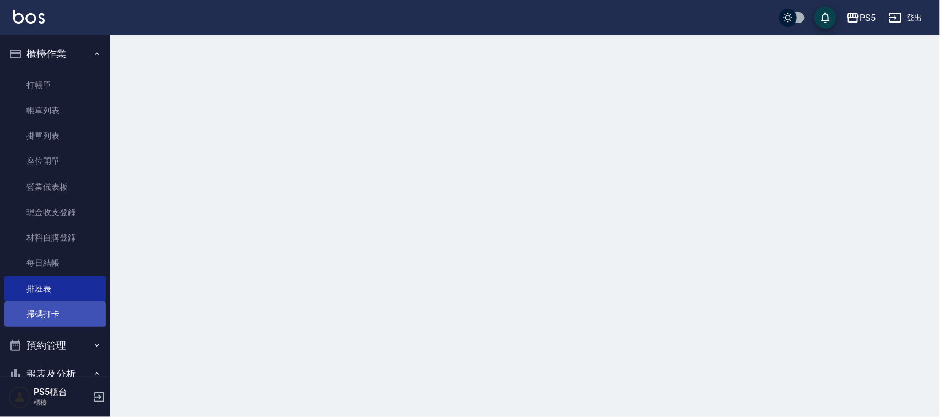
click at [37, 306] on link "掃碼打卡" at bounding box center [54, 314] width 101 height 25
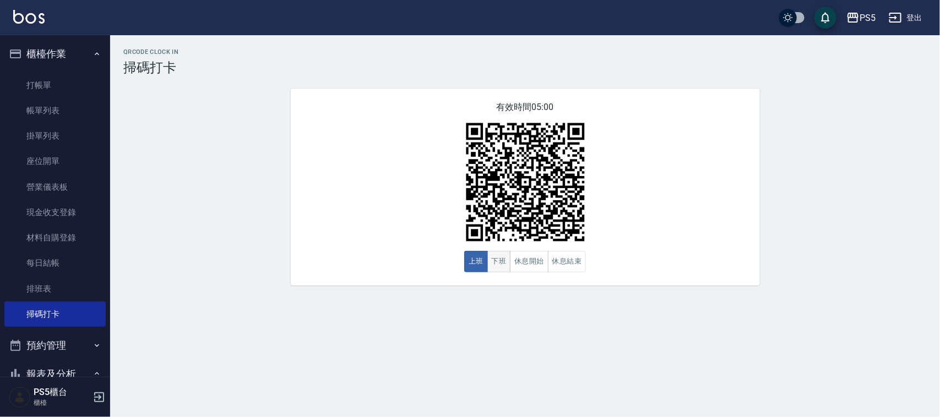
click at [493, 260] on button "下班" at bounding box center [499, 261] width 24 height 21
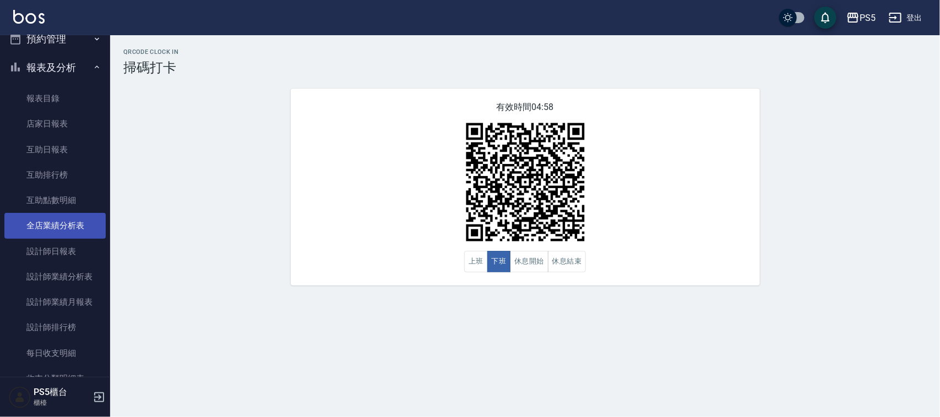
scroll to position [344, 0]
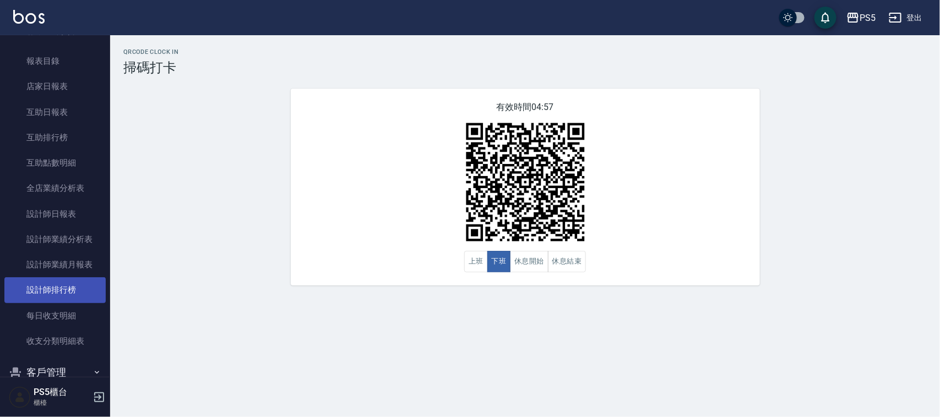
click at [51, 293] on link "設計師排行榜" at bounding box center [54, 289] width 101 height 25
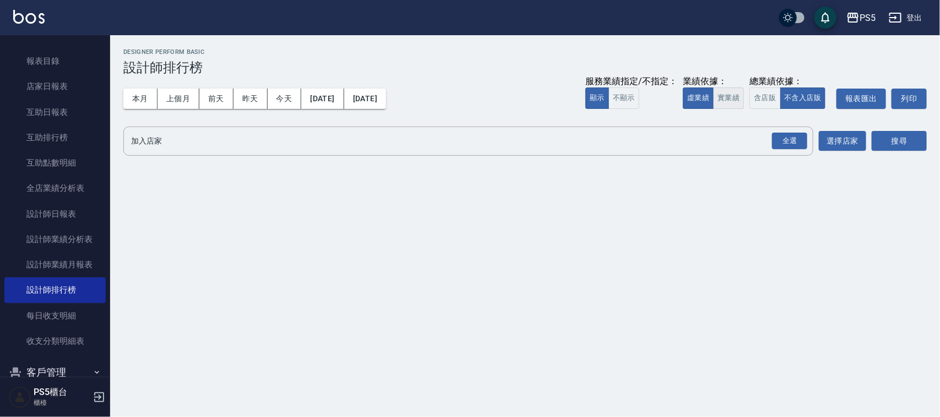
click at [731, 101] on button "實業績" at bounding box center [728, 98] width 31 height 21
click at [789, 134] on div "全選" at bounding box center [789, 141] width 35 height 17
click at [895, 139] on button "搜尋" at bounding box center [898, 142] width 55 height 20
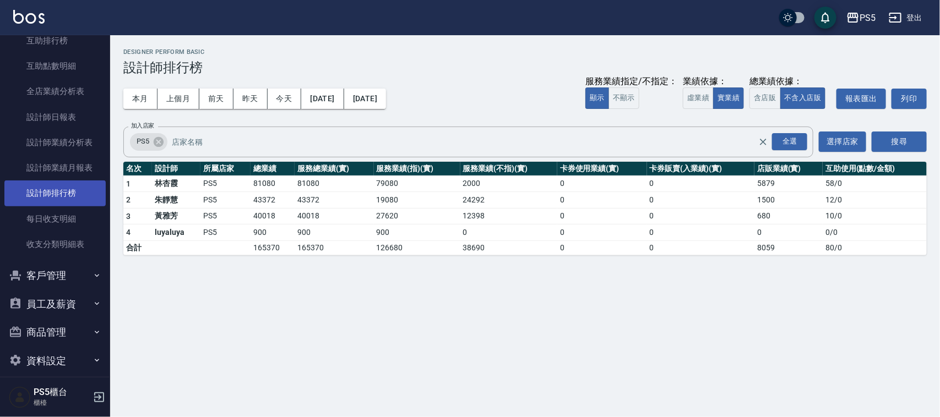
scroll to position [452, 0]
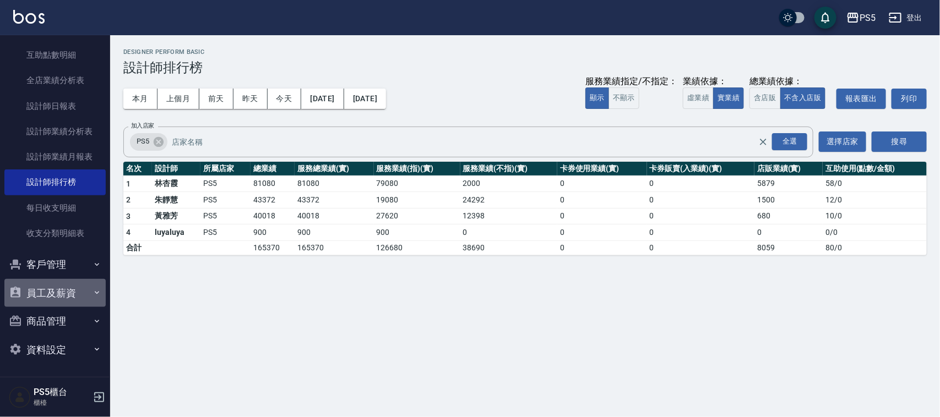
click at [58, 290] on button "員工及薪資" at bounding box center [54, 293] width 101 height 29
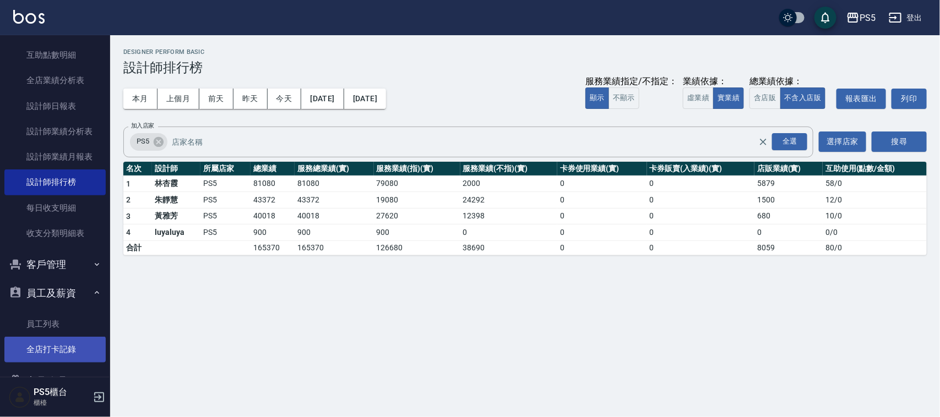
click at [62, 351] on link "全店打卡記錄" at bounding box center [54, 349] width 101 height 25
